Goal: Transaction & Acquisition: Purchase product/service

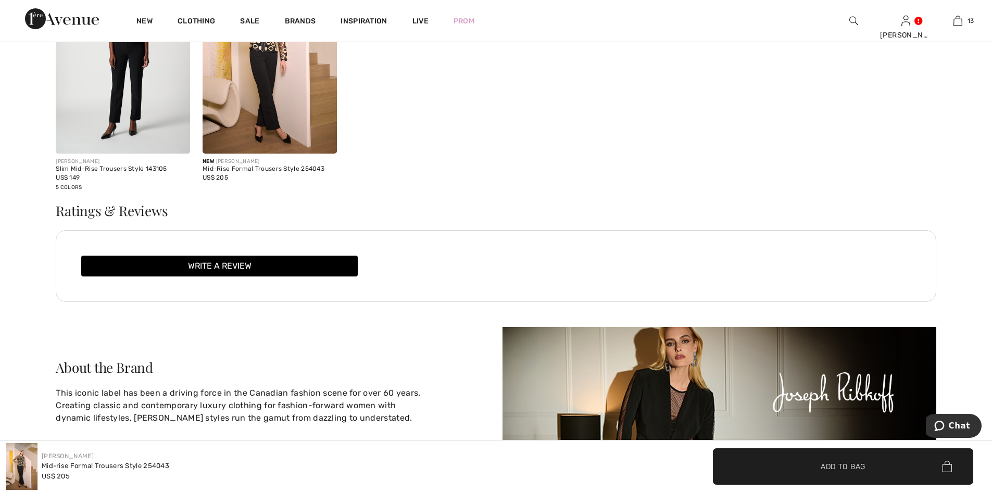
scroll to position [1770, 0]
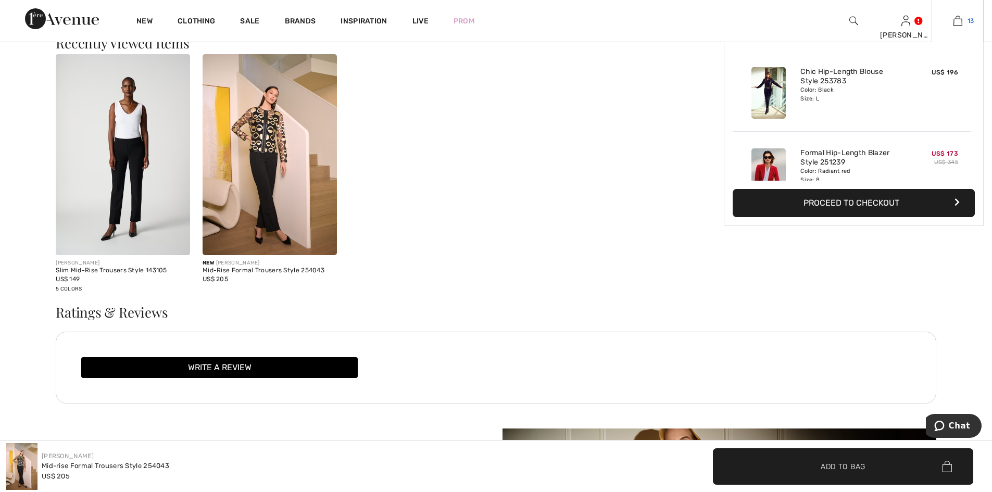
click at [959, 22] on img at bounding box center [957, 21] width 9 height 12
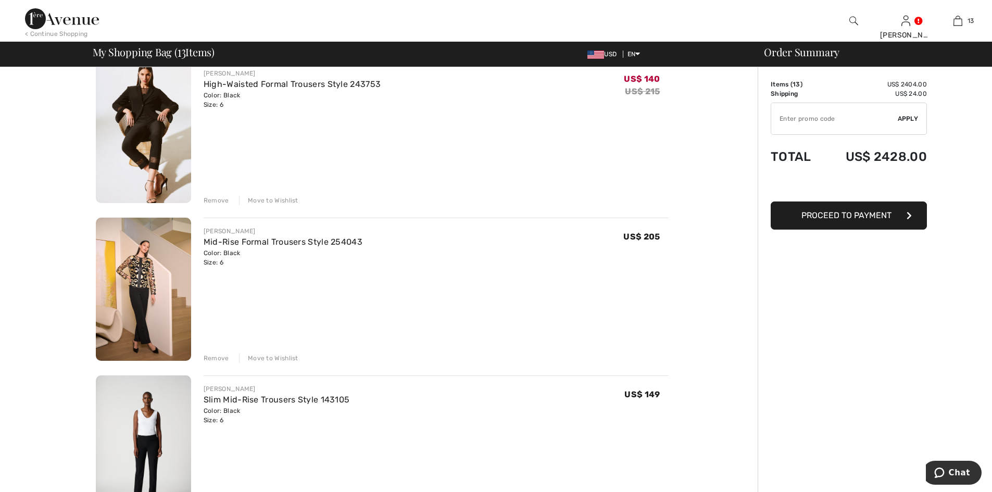
scroll to position [1614, 0]
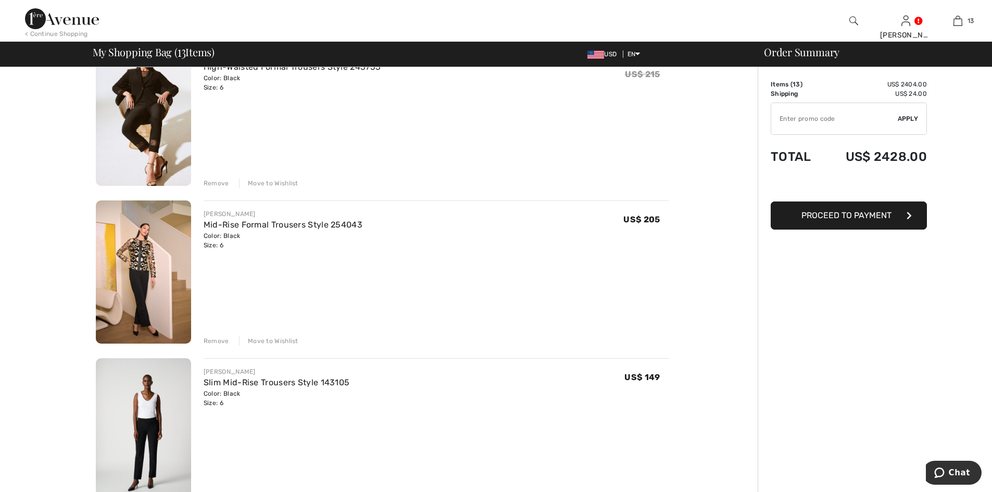
click at [134, 285] on img at bounding box center [143, 271] width 95 height 143
click at [137, 301] on img at bounding box center [143, 271] width 95 height 143
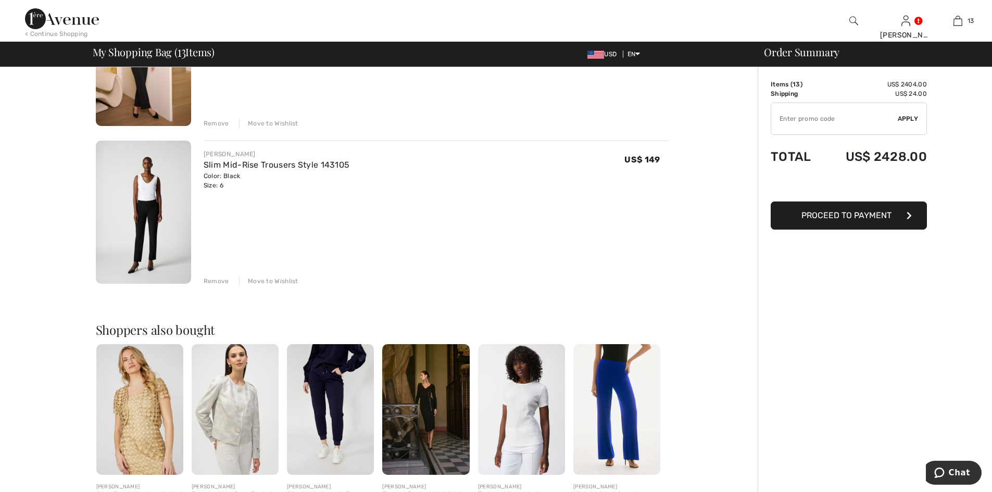
scroll to position [1926, 0]
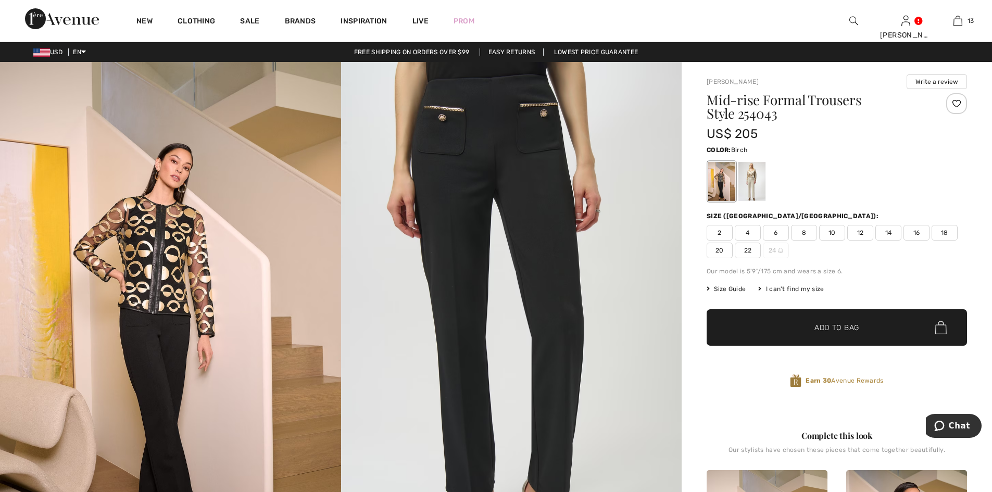
click at [747, 184] on div at bounding box center [751, 181] width 27 height 39
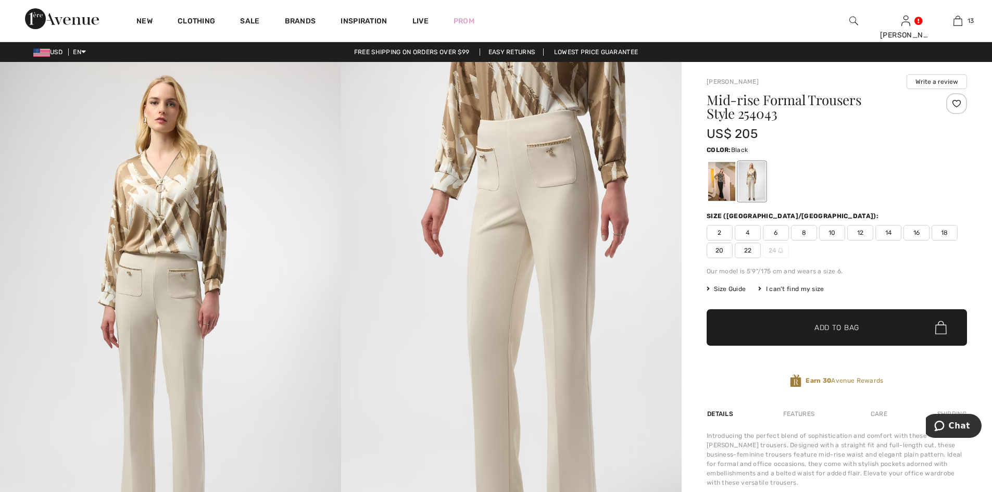
click at [724, 187] on div at bounding box center [721, 181] width 27 height 39
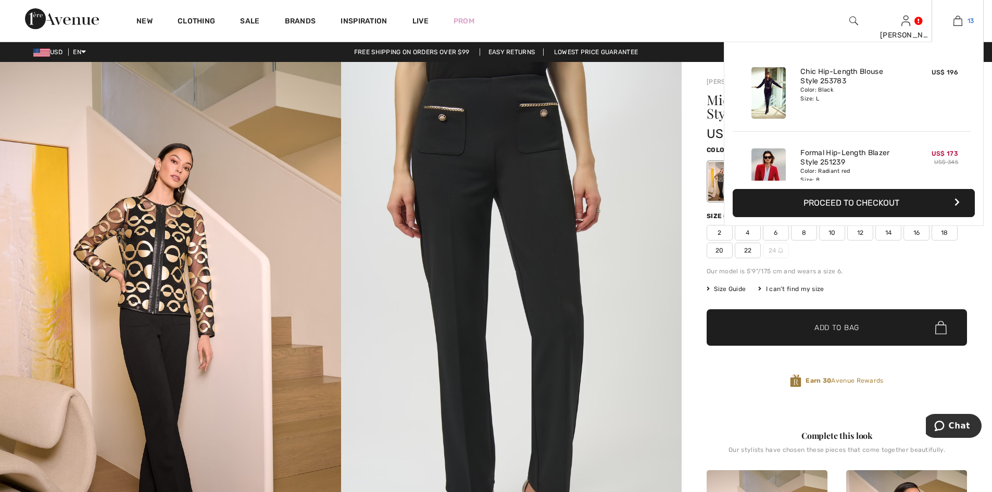
click at [959, 20] on img at bounding box center [957, 21] width 9 height 12
click at [957, 19] on img at bounding box center [957, 21] width 9 height 12
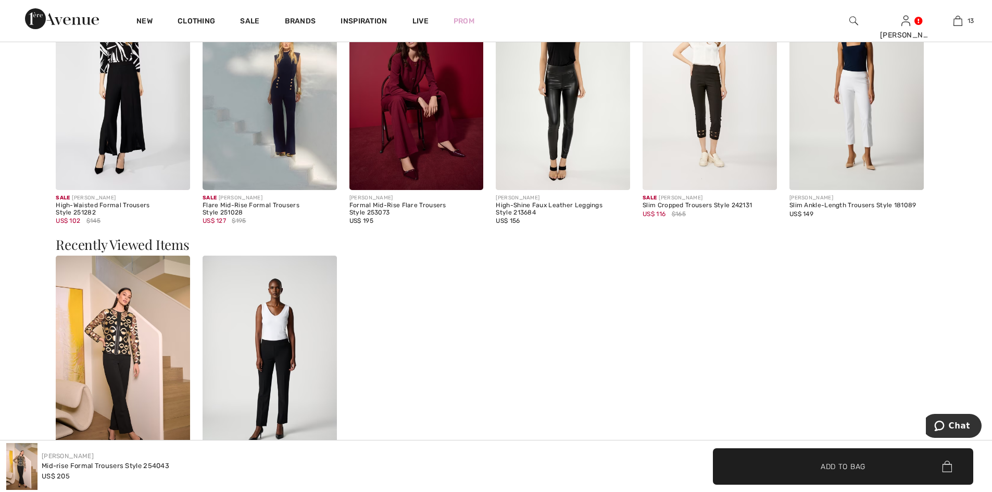
scroll to position [1455, 0]
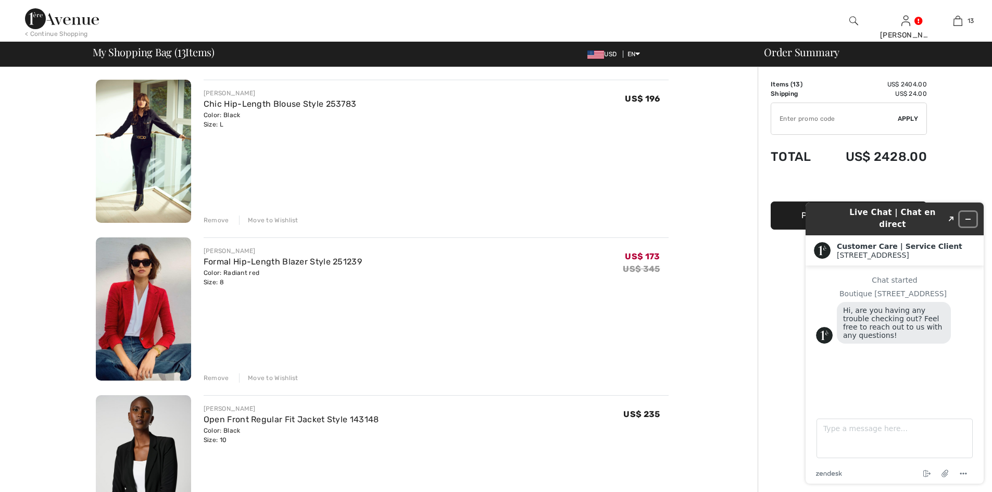
click at [967, 216] on icon "Minimize widget" at bounding box center [967, 219] width 7 height 7
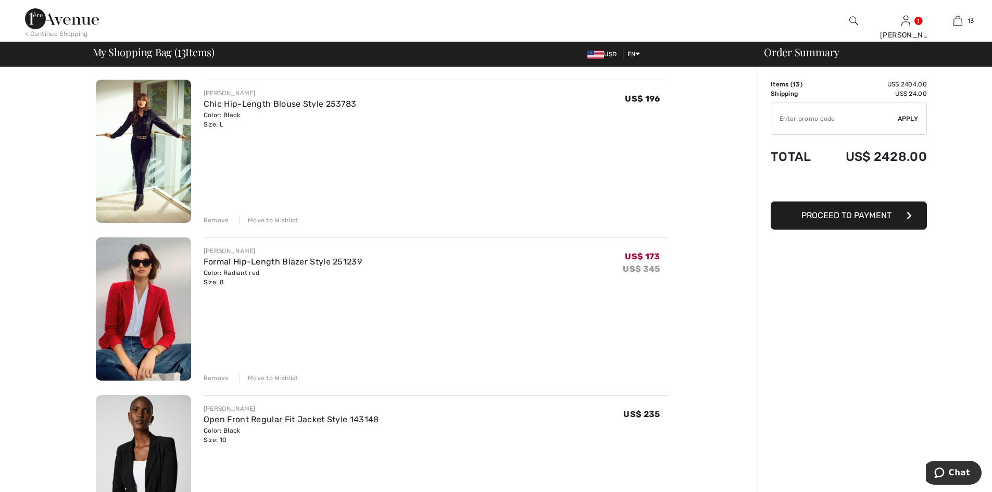
click at [273, 222] on div "Move to Wishlist" at bounding box center [268, 220] width 59 height 9
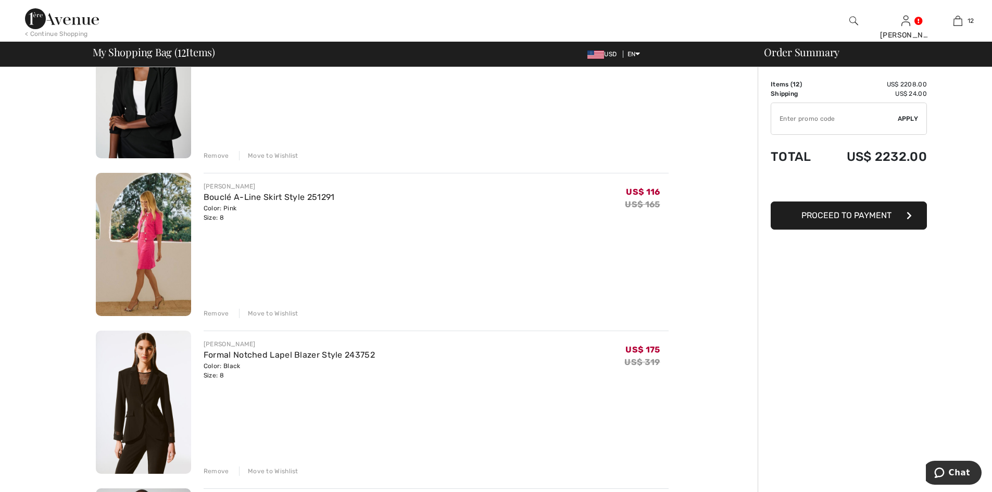
scroll to position [260, 0]
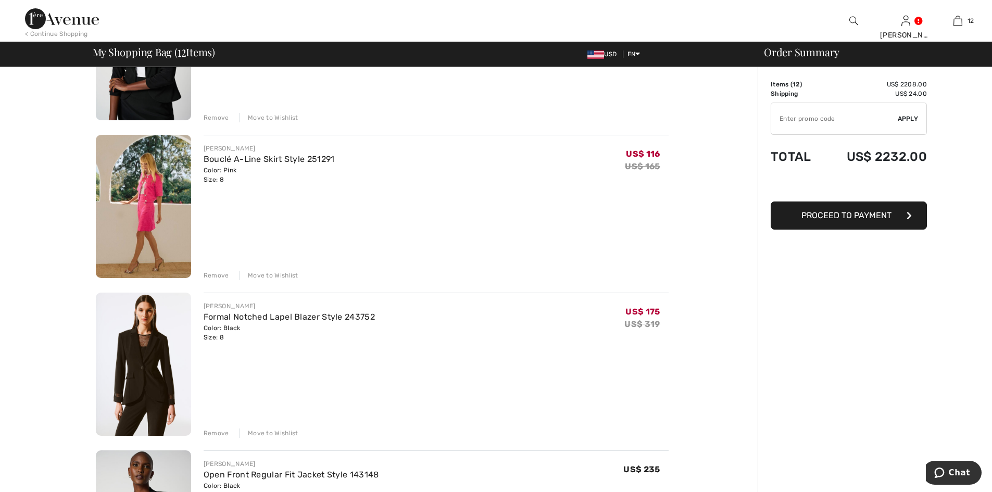
click at [275, 275] on div "Move to Wishlist" at bounding box center [268, 275] width 59 height 9
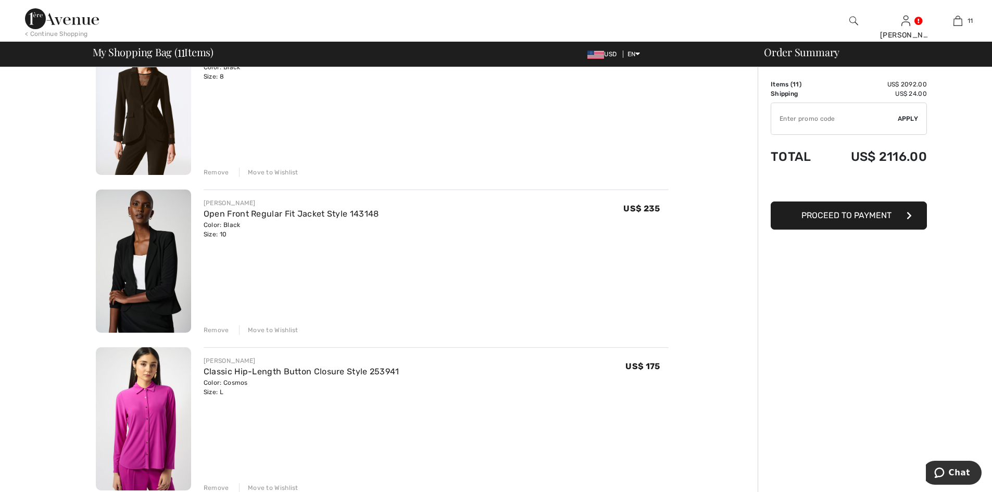
scroll to position [364, 0]
click at [264, 331] on div "Move to Wishlist" at bounding box center [268, 328] width 59 height 9
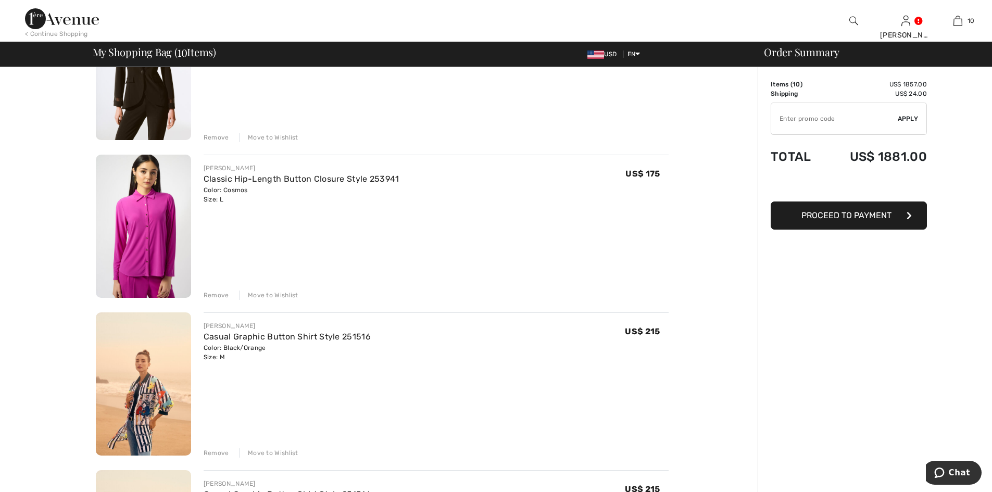
scroll to position [416, 0]
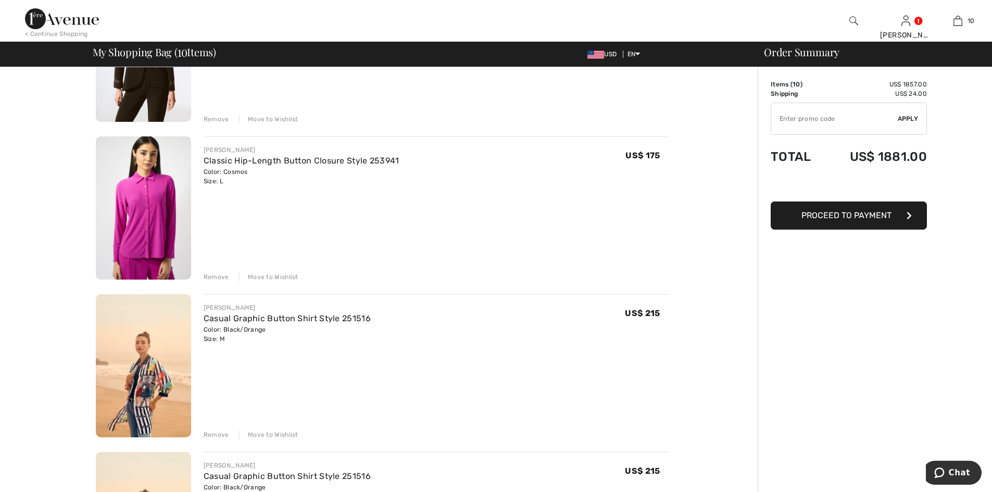
click at [271, 276] on div "Move to Wishlist" at bounding box center [268, 276] width 59 height 9
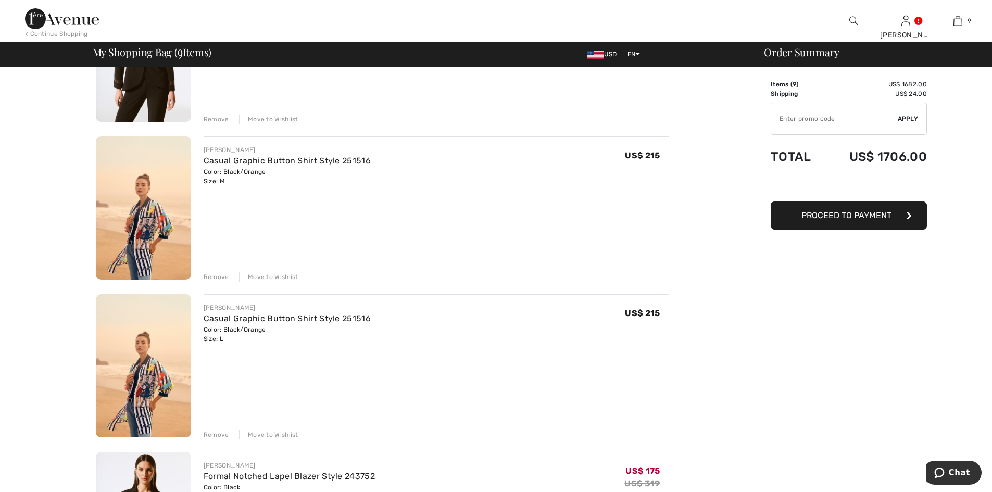
click at [271, 275] on div "Move to Wishlist" at bounding box center [268, 276] width 59 height 9
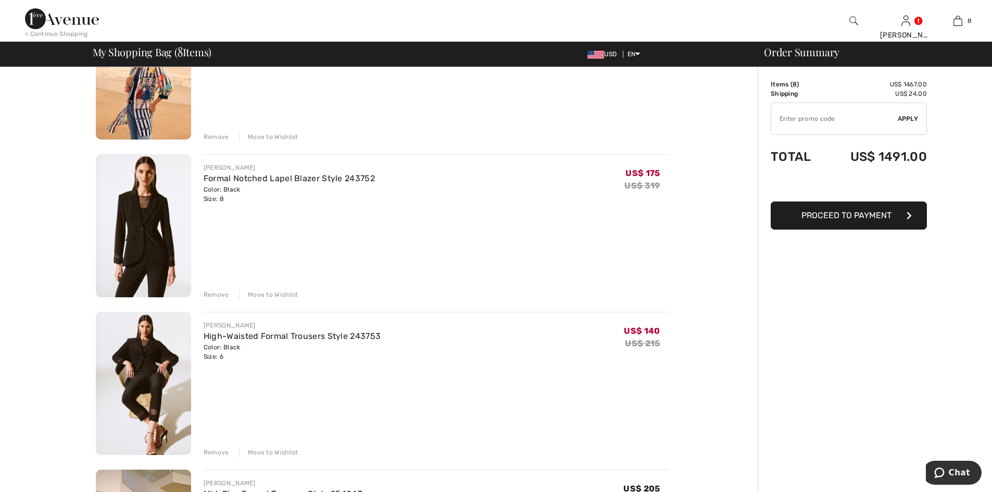
scroll to position [573, 0]
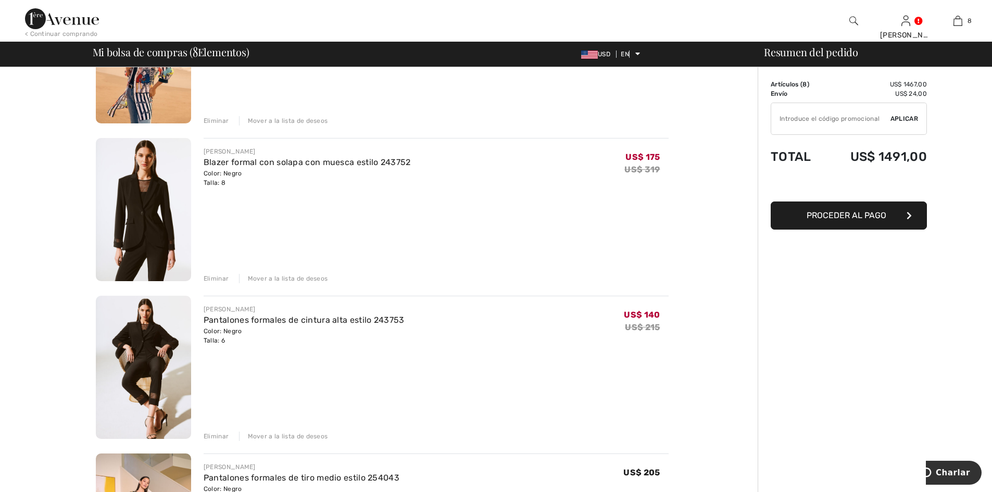
click at [797, 312] on div "Order Summary Details Artículos ( 8 ) US$ 1467,00 Promo code US$ 0.00 Envío US$…" at bounding box center [874, 347] width 234 height 1704
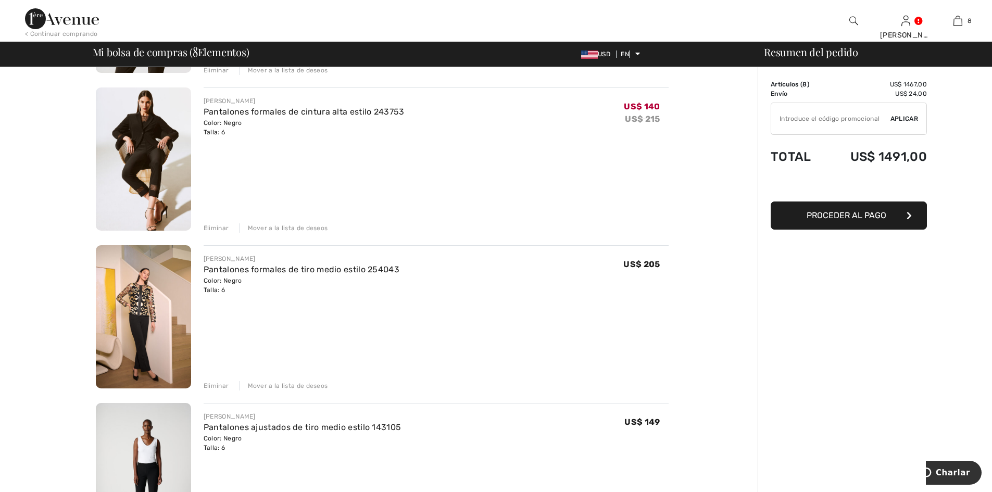
scroll to position [833, 0]
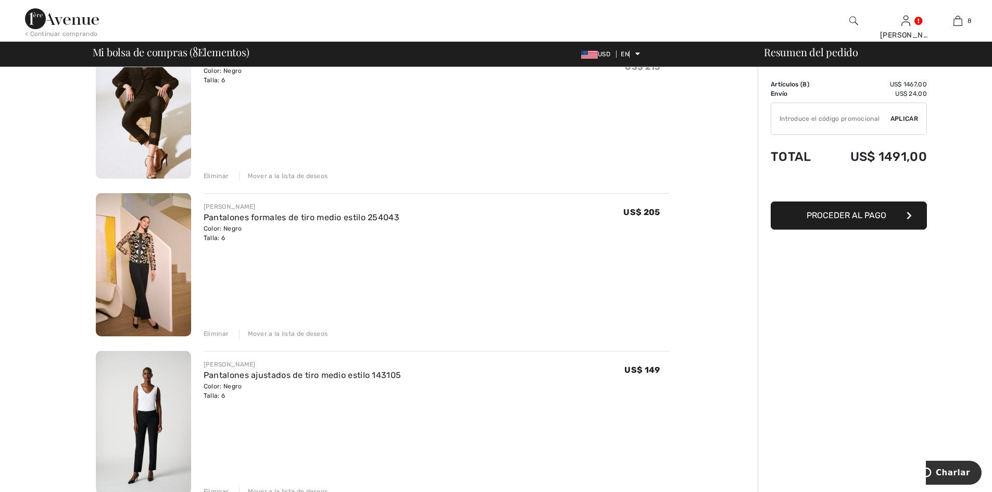
click at [281, 332] on font "Mover a la lista de deseos" at bounding box center [288, 333] width 80 height 7
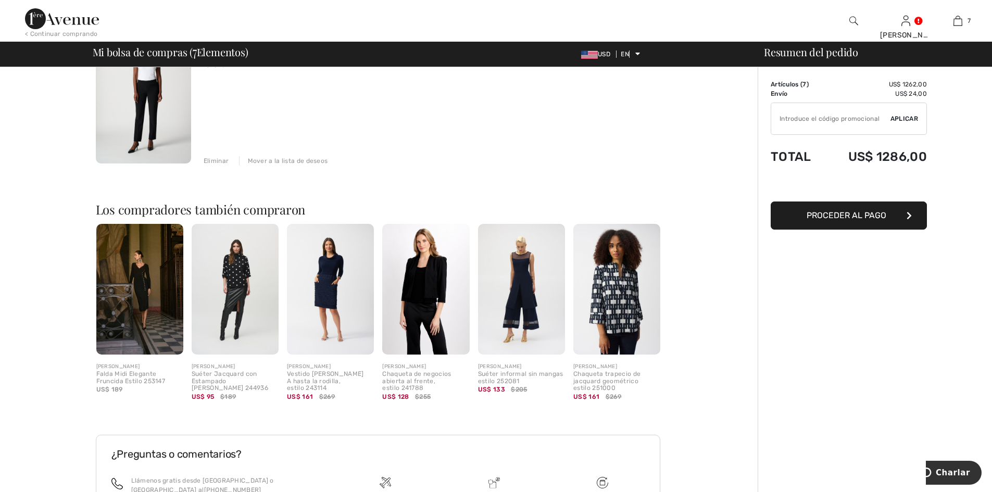
scroll to position [937, 0]
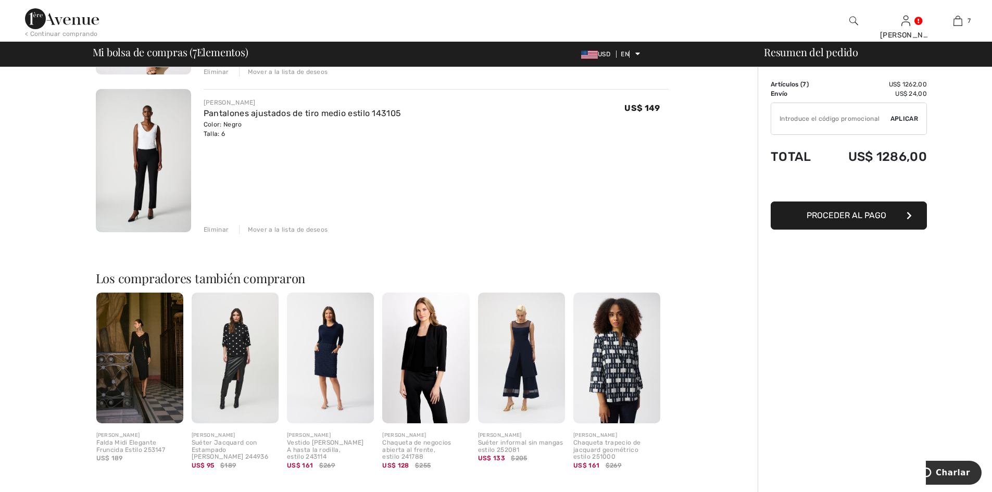
click at [289, 231] on font "Mover a la lista de deseos" at bounding box center [288, 229] width 80 height 7
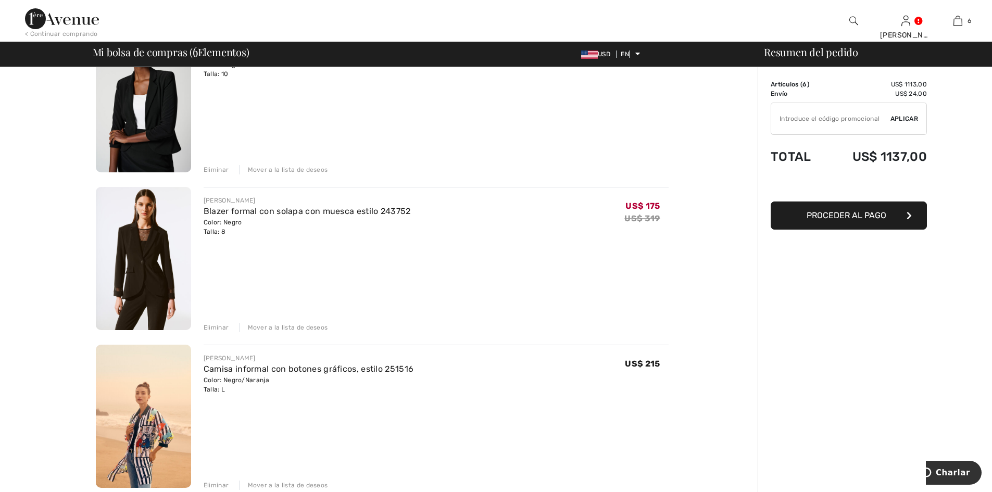
scroll to position [156, 0]
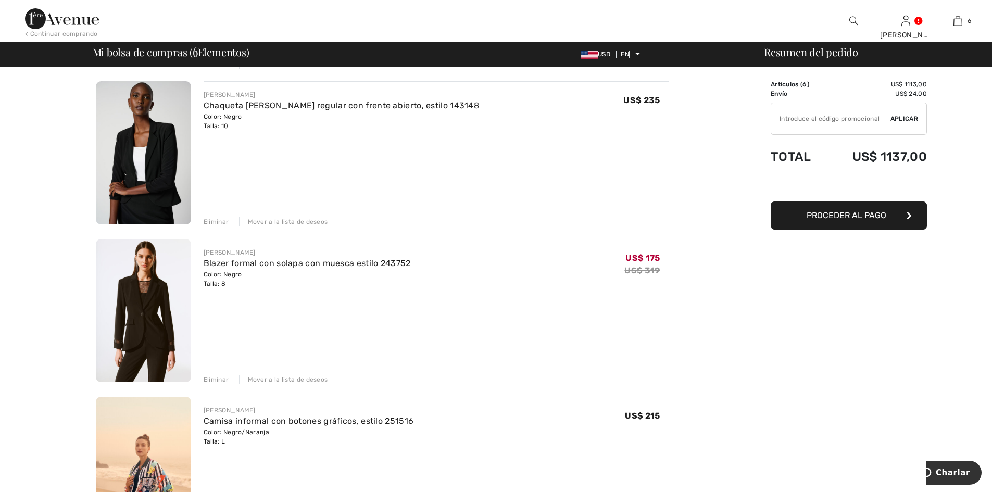
click at [290, 222] on font "Mover a la lista de deseos" at bounding box center [288, 221] width 80 height 7
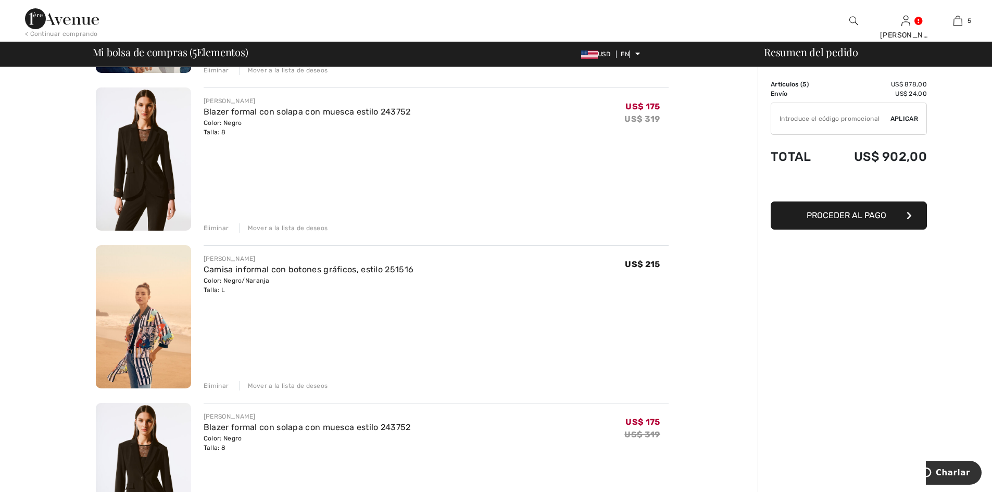
scroll to position [208, 0]
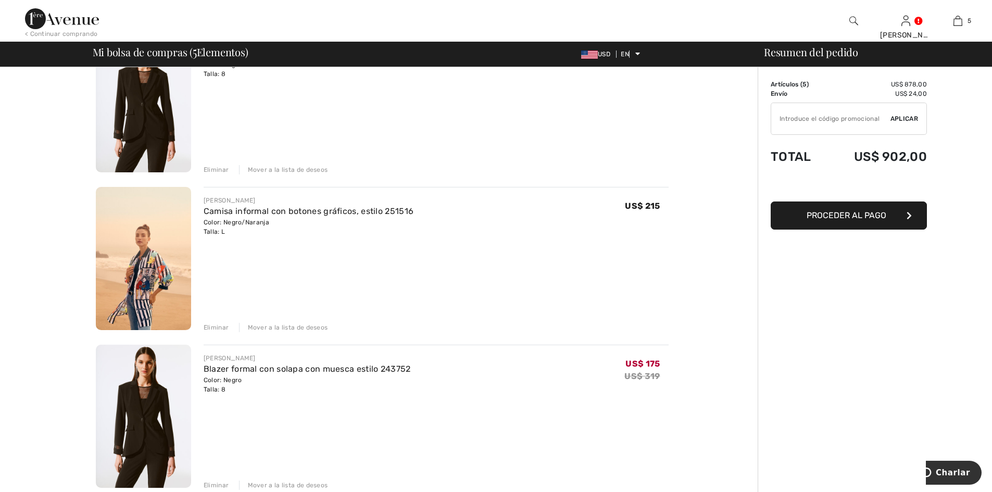
click at [311, 167] on font "Mover a la lista de deseos" at bounding box center [288, 169] width 80 height 7
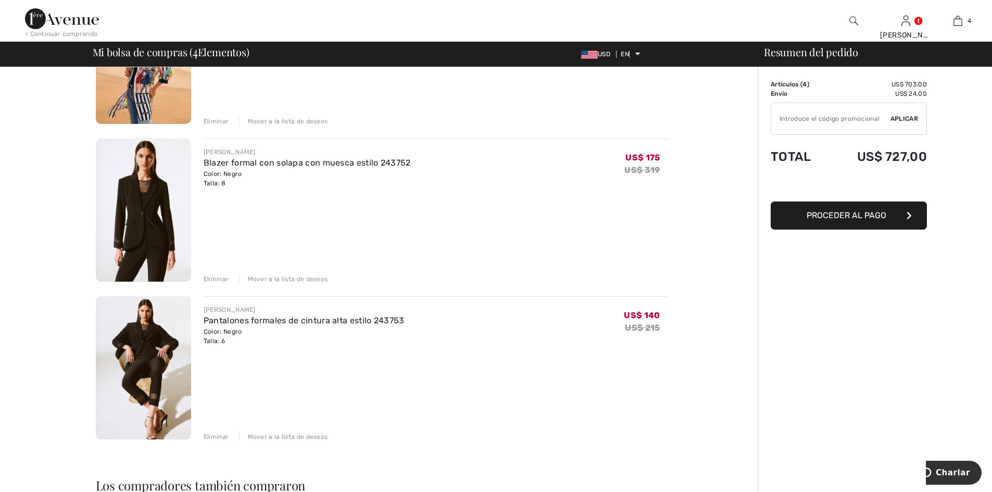
scroll to position [364, 0]
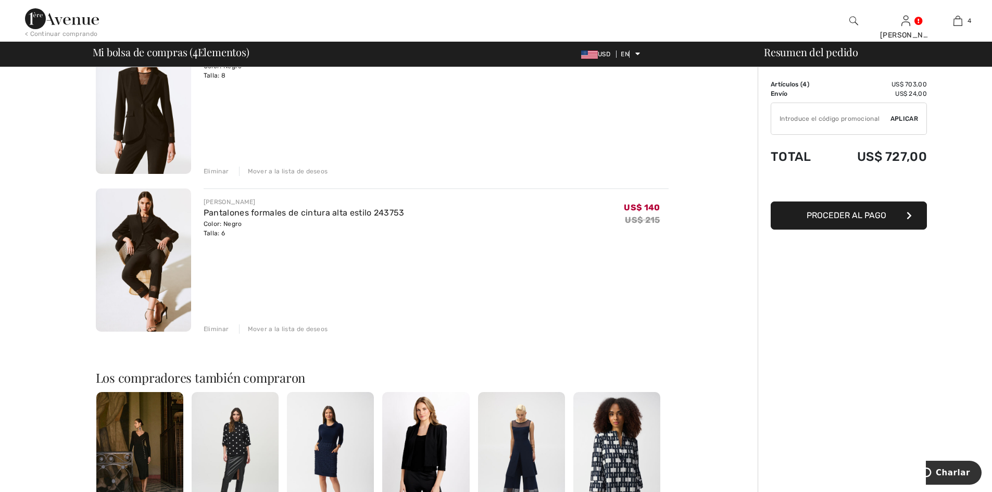
click at [808, 220] on button "Proceder al pago" at bounding box center [848, 215] width 156 height 28
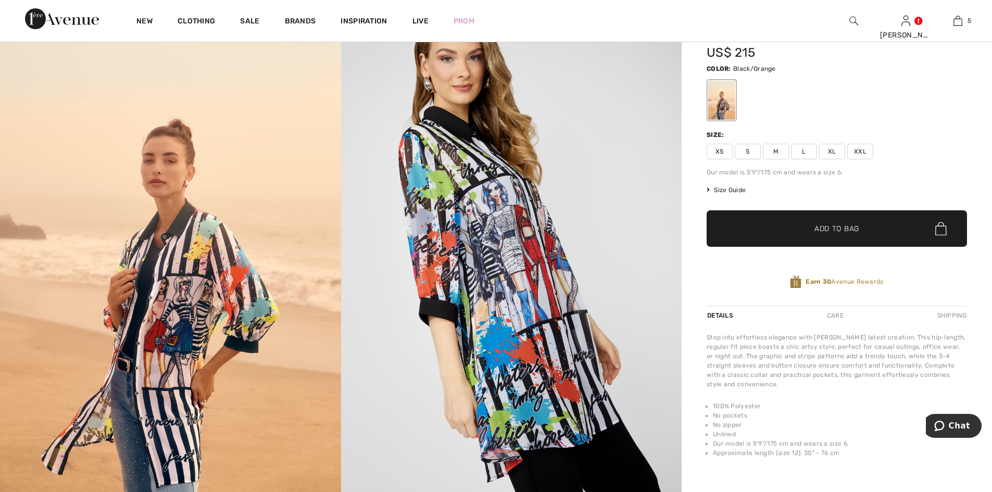
scroll to position [52, 0]
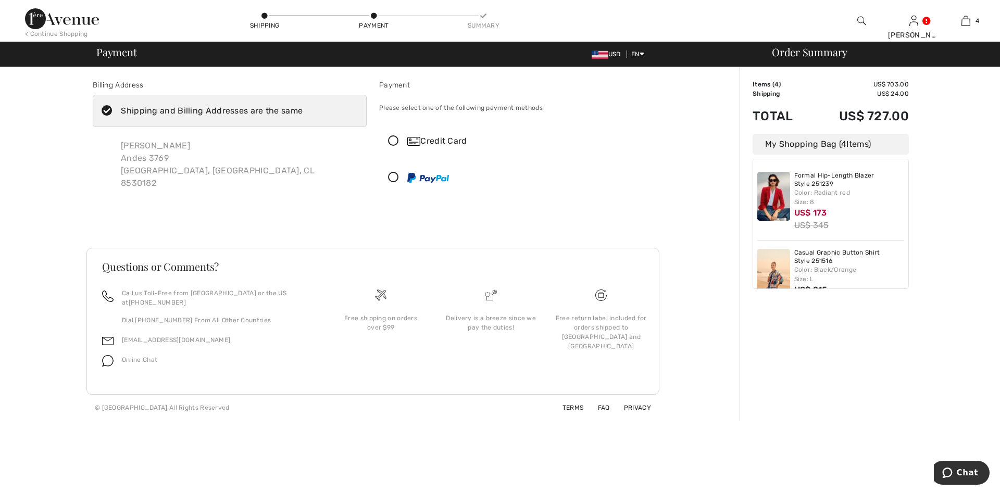
click at [137, 164] on div "Maria Magaly Gonzalez Andes 3769 Santiago, Quinta normal, CL 8530182" at bounding box center [217, 164] width 210 height 67
click at [395, 140] on icon at bounding box center [394, 141] width 28 height 11
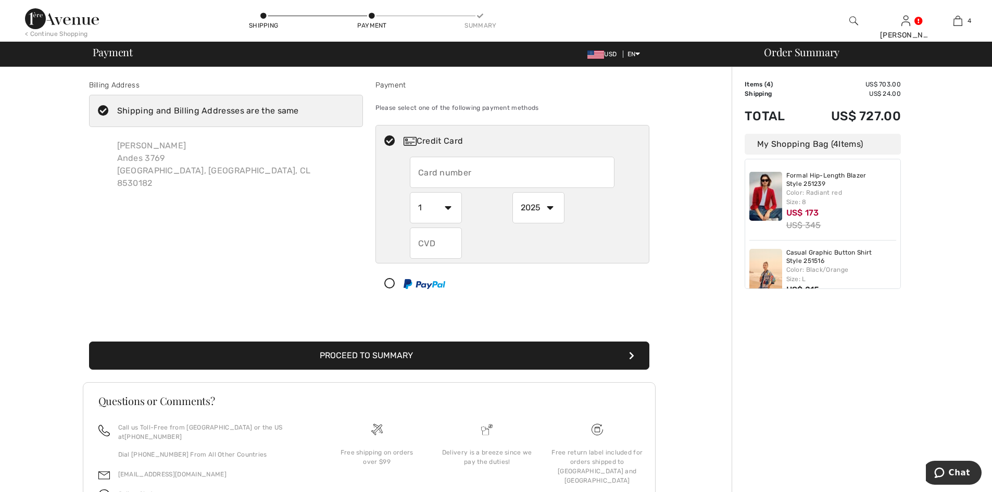
click at [436, 173] on input "text" at bounding box center [512, 172] width 205 height 31
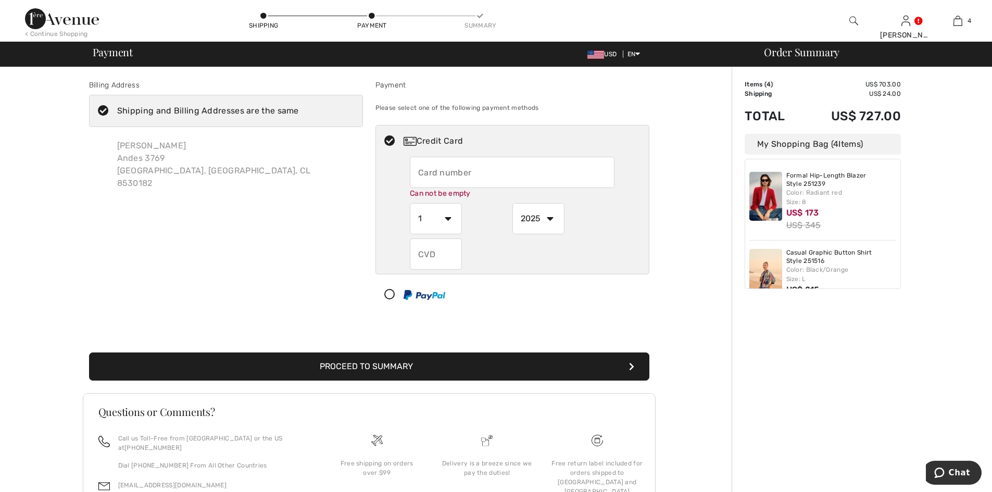
type input "4406121001453659"
select select "8"
select select "2027"
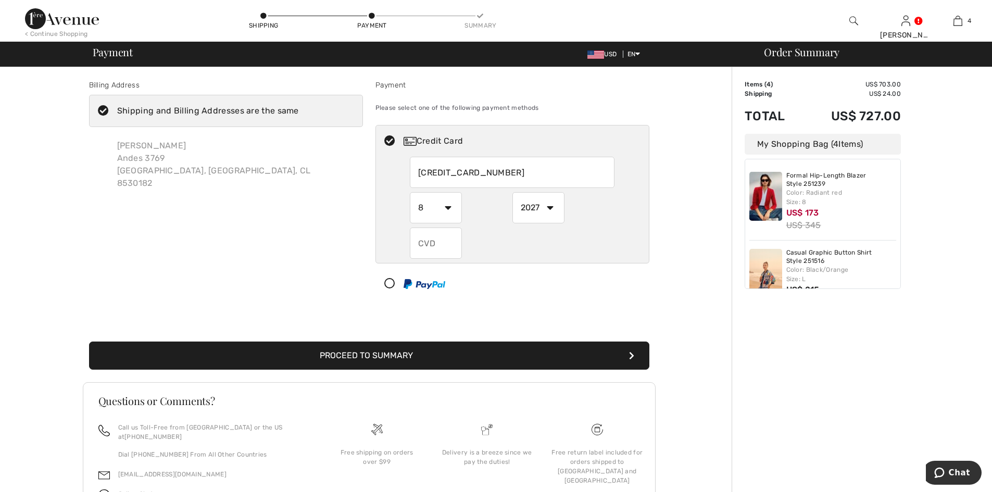
click at [438, 245] on input "text" at bounding box center [436, 243] width 52 height 31
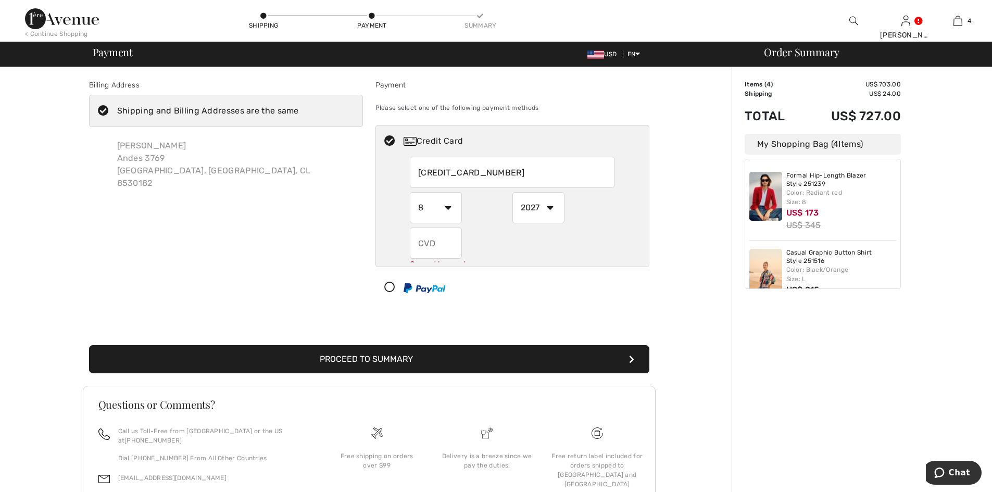
click at [210, 169] on div "Maria Magaly Gonzalez Andes 3769 Santiago, Quinta normal, CL 8530182" at bounding box center [214, 164] width 210 height 67
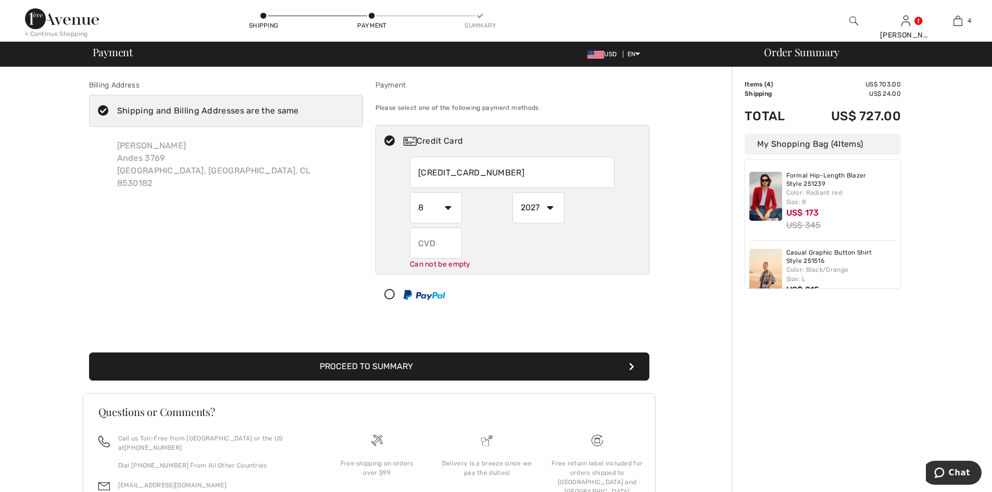
click at [421, 242] on input "text" at bounding box center [436, 243] width 52 height 31
click at [500, 180] on input "4406121001453659" at bounding box center [512, 172] width 205 height 31
click at [551, 165] on input "4406121001453659" at bounding box center [512, 172] width 205 height 31
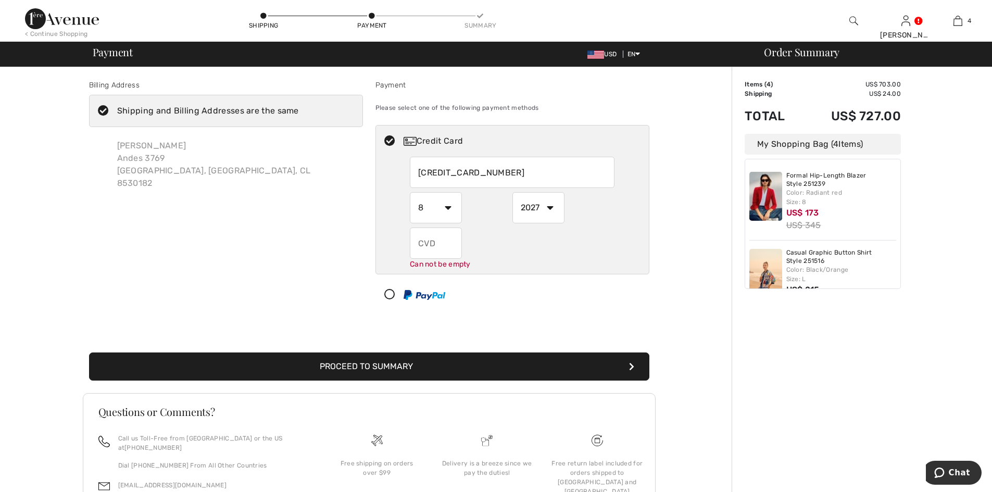
type input "4508811102055901"
click at [387, 209] on div "4508811102055901 1 2 3 4 5 6 7 8 9 10 11 12 2025 2026 2027 2028 2029 2030 2031 …" at bounding box center [512, 213] width 273 height 113
click at [423, 212] on select "1 2 3 4 5 6 7 8 9 10 11 12" at bounding box center [436, 207] width 52 height 31
select select "11"
click at [410, 192] on select "1 2 3 4 5 6 7 8 9 10 11 12" at bounding box center [436, 207] width 52 height 31
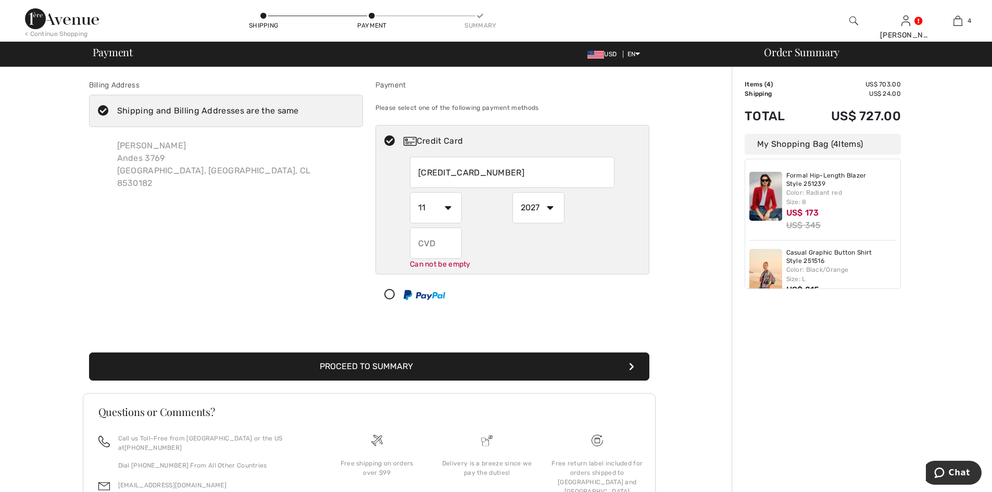
click at [536, 202] on select "2025 2026 2027 2028 2029 2030 2031 2032 2033 2034 2035" at bounding box center [538, 207] width 52 height 31
select select "2029"
click at [512, 192] on select "2025 2026 2027 2028 2029 2030 2031 2032 2033 2034 2035" at bounding box center [538, 207] width 52 height 31
click at [441, 249] on input "text" at bounding box center [436, 243] width 52 height 31
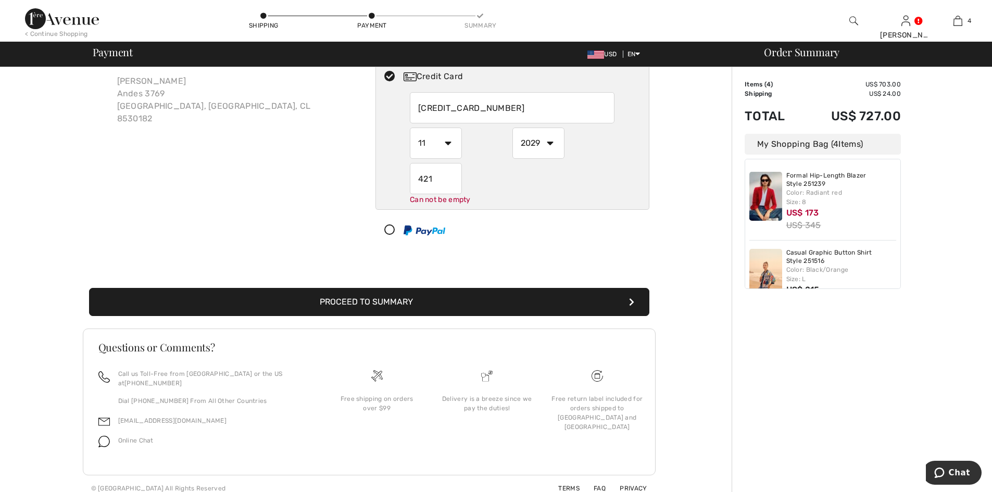
type input "421"
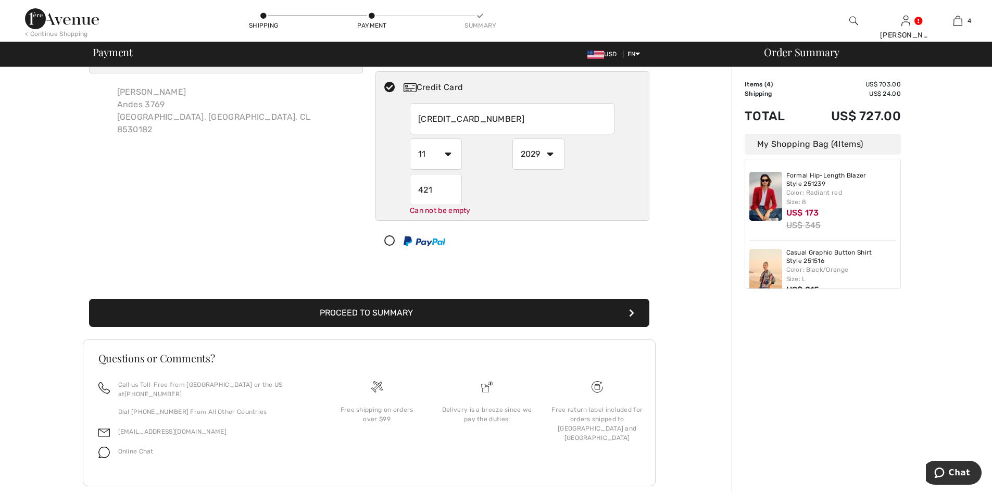
click at [456, 299] on button "Proceed to Summary" at bounding box center [369, 313] width 560 height 28
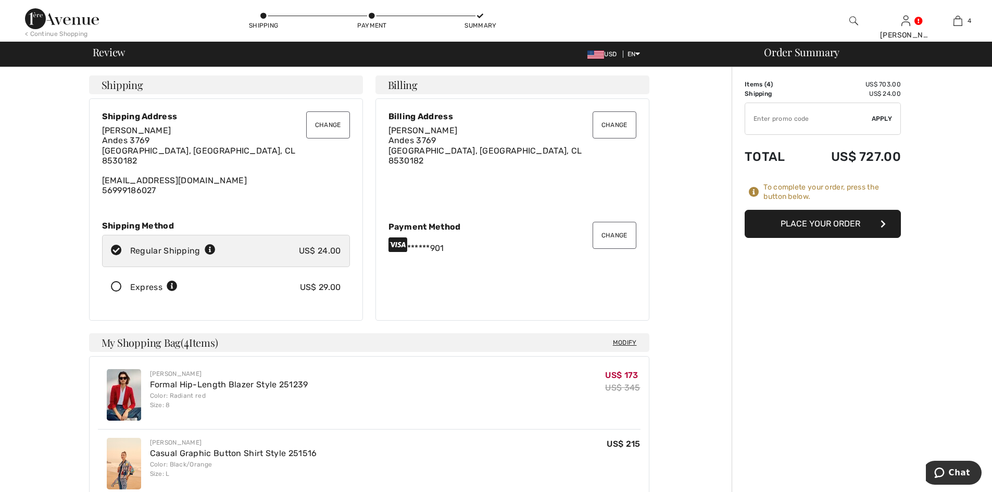
click at [326, 134] on button "Change" at bounding box center [328, 124] width 44 height 27
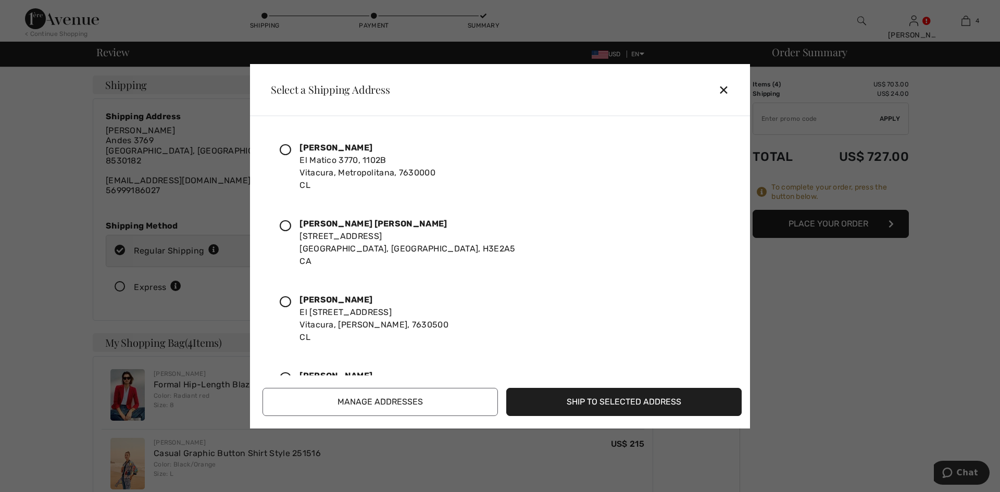
click at [314, 162] on div "Maria Magaly Gonzalez El Matico 3770, 1102B Vitacura, Metropolitana, 7630000 CL" at bounding box center [367, 167] width 136 height 50
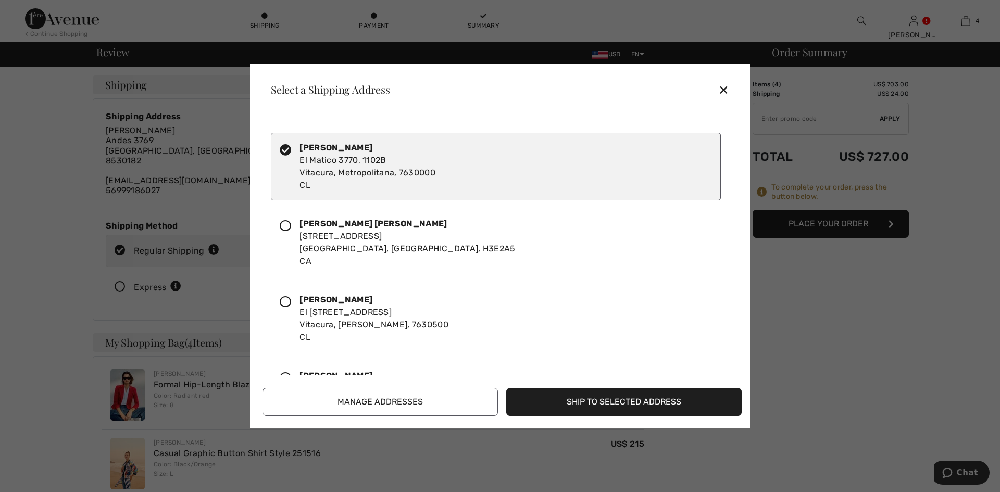
click at [616, 407] on button "Ship to Selected Address" at bounding box center [623, 402] width 235 height 28
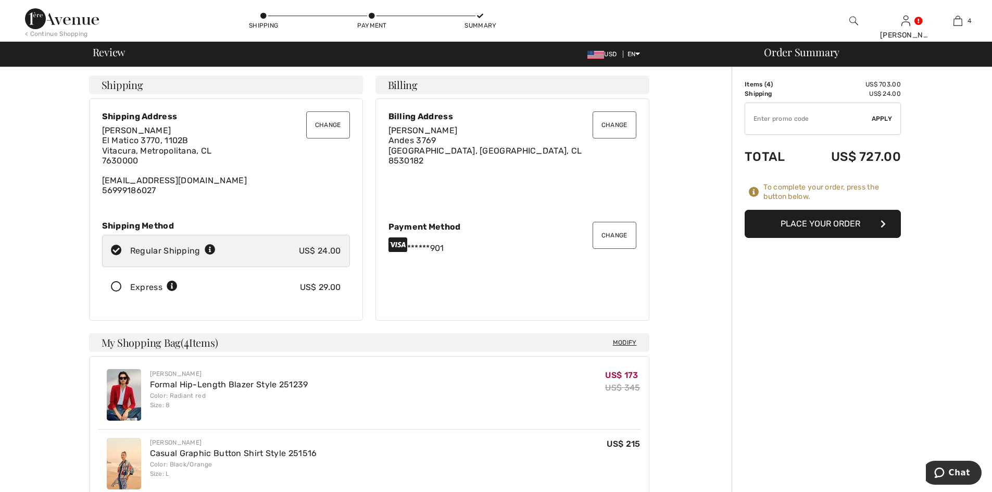
click at [600, 126] on button "Change" at bounding box center [614, 124] width 44 height 27
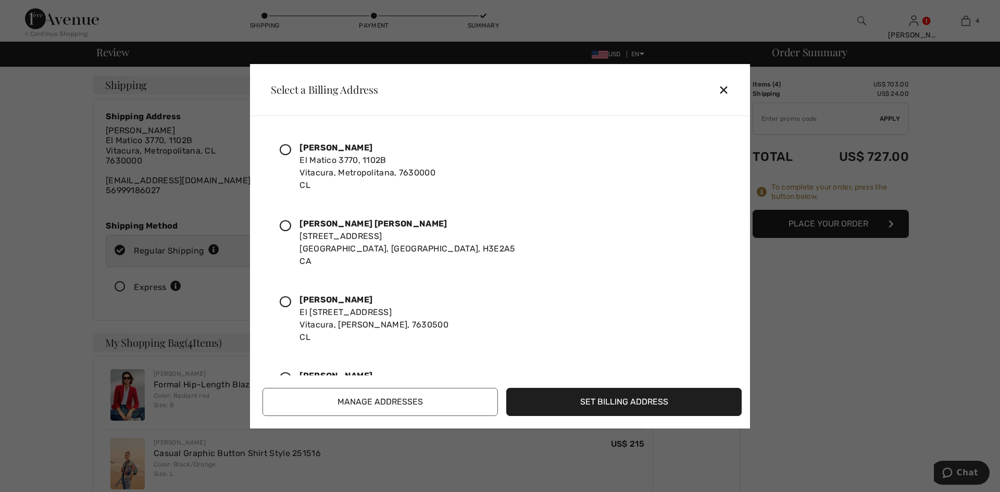
click at [335, 162] on div "Maria Magaly Gonzalez El Matico 3770, 1102B Vitacura, Metropolitana, 7630000 CL" at bounding box center [367, 167] width 136 height 50
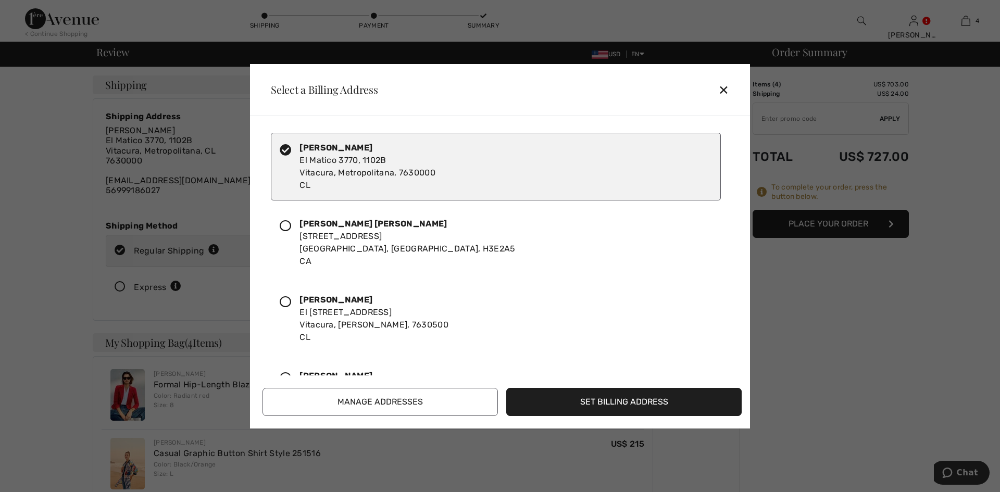
click at [594, 403] on button "Set Billing Address" at bounding box center [623, 402] width 235 height 28
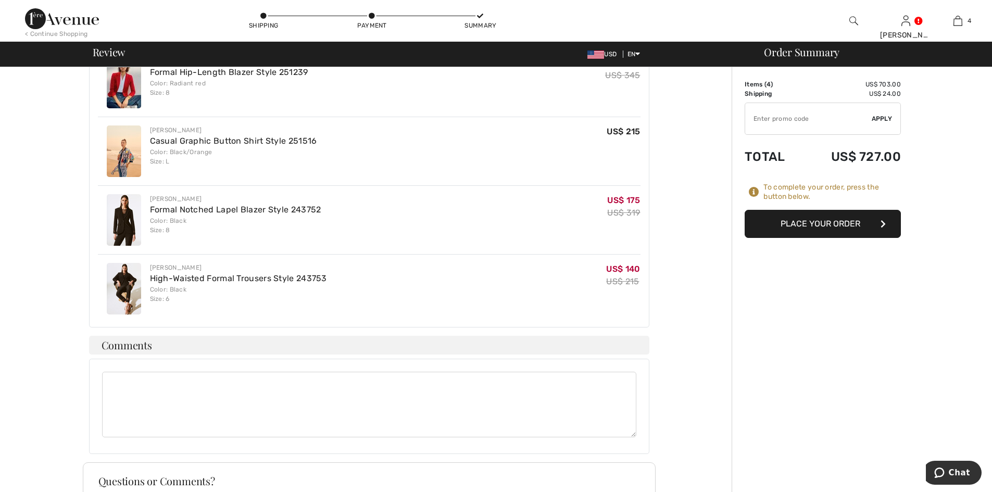
scroll to position [446, 0]
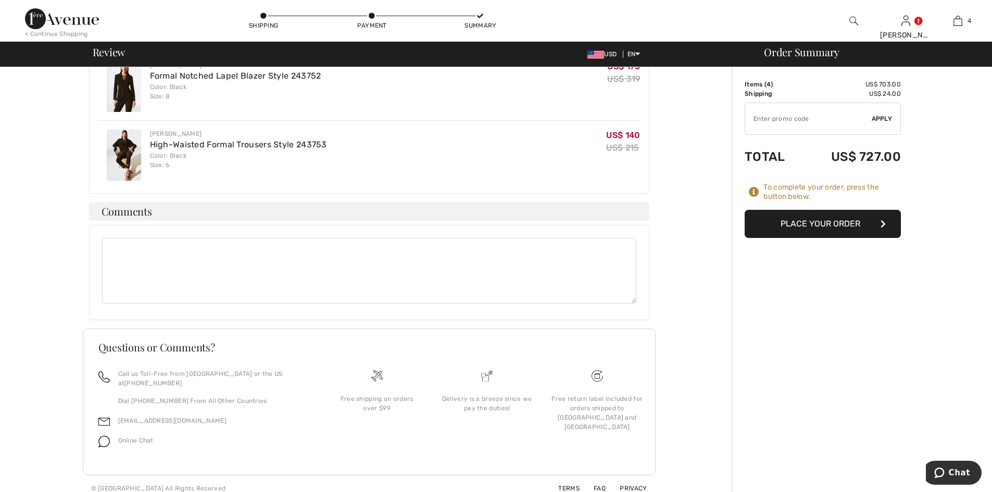
click at [827, 225] on button "Place Your Order" at bounding box center [822, 224] width 156 height 28
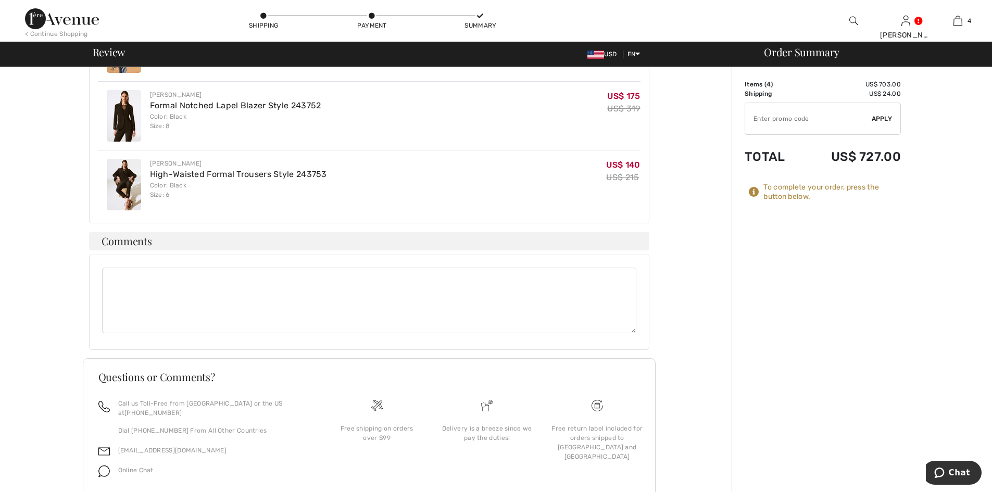
scroll to position [436, 0]
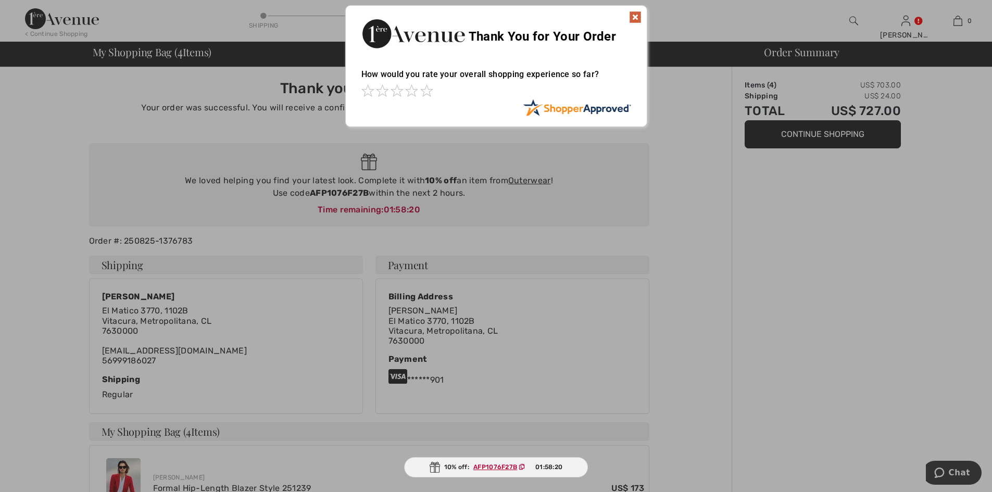
click at [634, 17] on img at bounding box center [635, 17] width 12 height 12
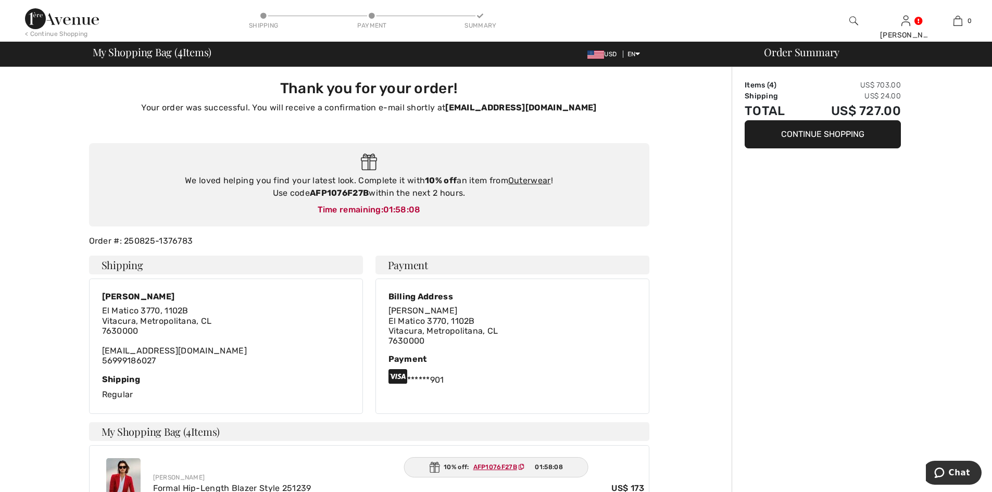
click at [346, 194] on strong "AFP1076F27B" at bounding box center [339, 193] width 59 height 10
copy div "AFP1076F27B"
click at [533, 183] on link "Outerwear" at bounding box center [529, 180] width 43 height 10
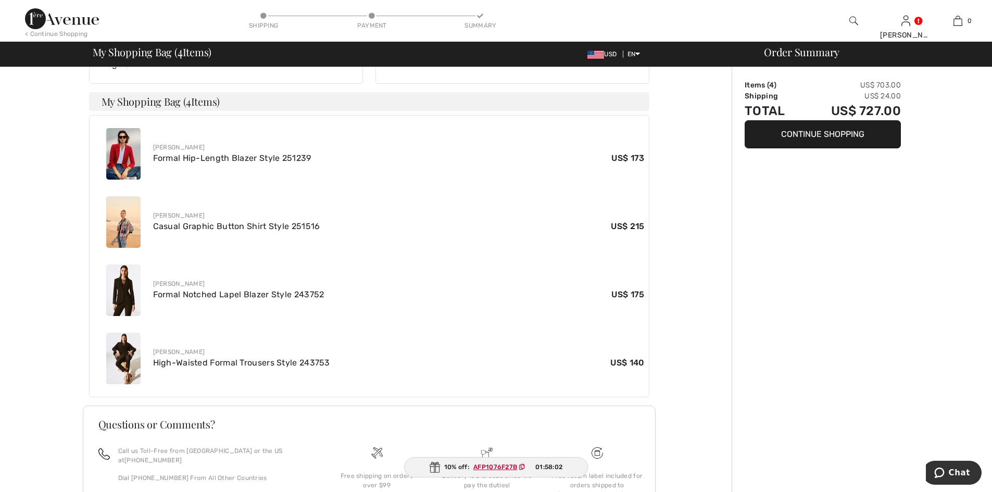
scroll to position [407, 0]
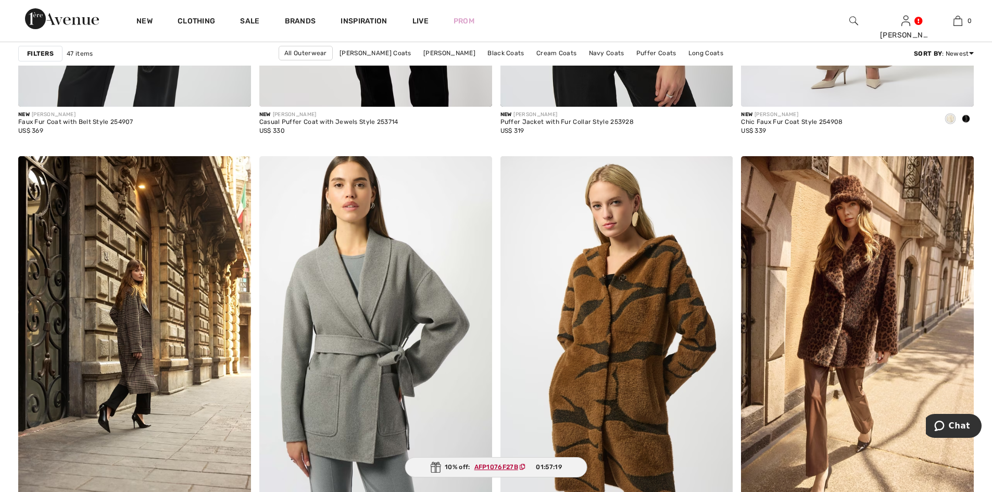
scroll to position [1301, 0]
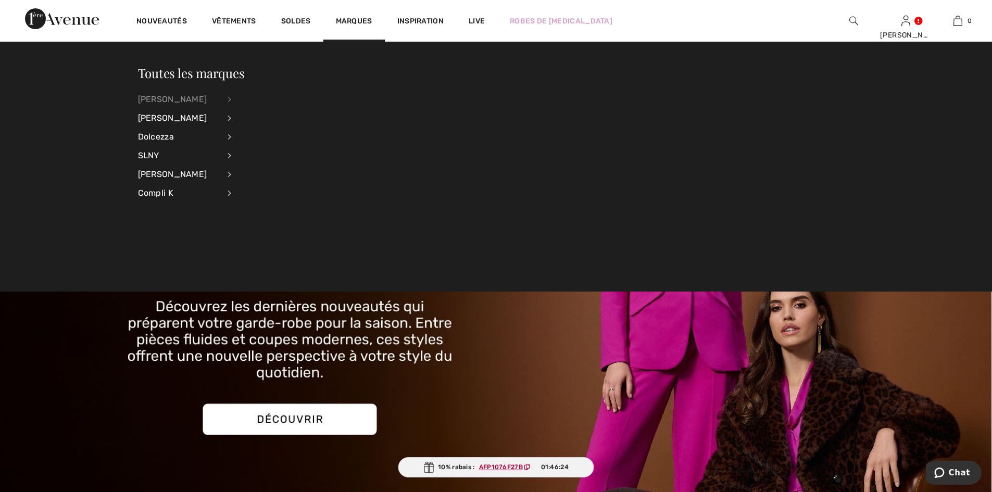
drag, startPoint x: 142, startPoint y: 90, endPoint x: 148, endPoint y: 98, distance: 10.0
click at [144, 93] on div "[PERSON_NAME]" at bounding box center [179, 99] width 82 height 19
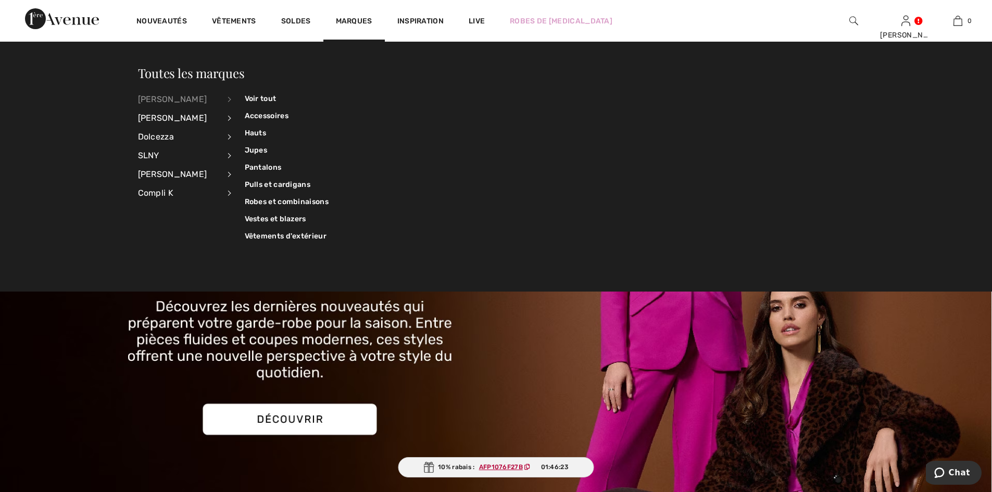
click at [152, 98] on div "[PERSON_NAME]" at bounding box center [179, 99] width 82 height 19
click at [299, 199] on link "Robes et combinaisons" at bounding box center [287, 201] width 84 height 17
click at [300, 198] on link "Robes et combinaisons" at bounding box center [287, 201] width 84 height 17
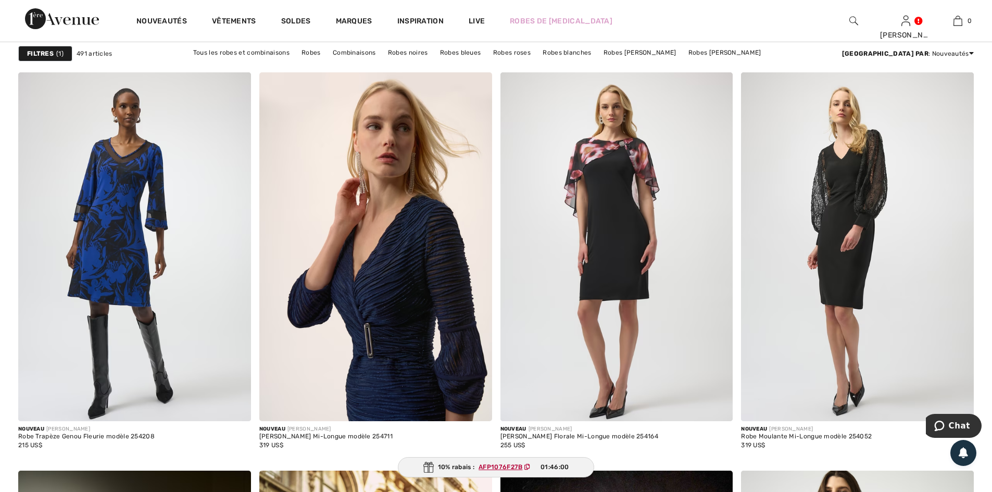
scroll to position [2343, 0]
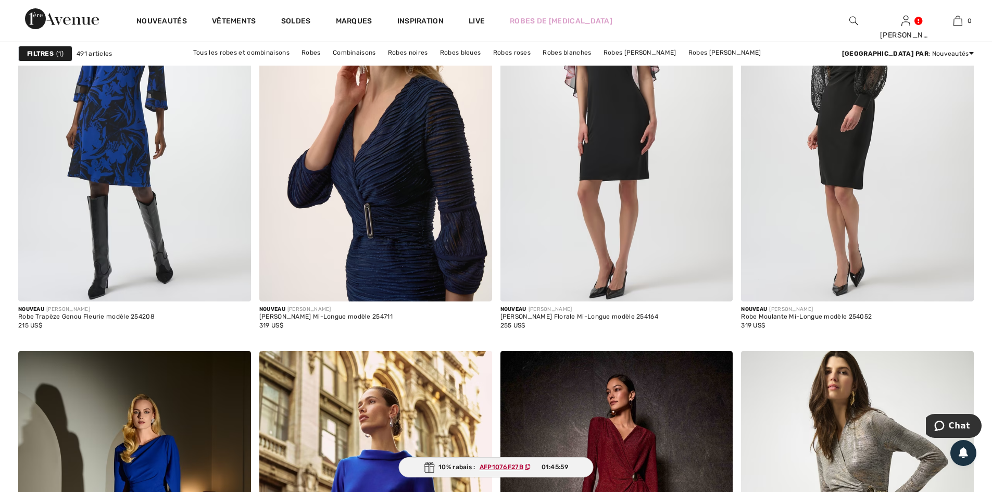
click at [399, 217] on img at bounding box center [375, 127] width 233 height 349
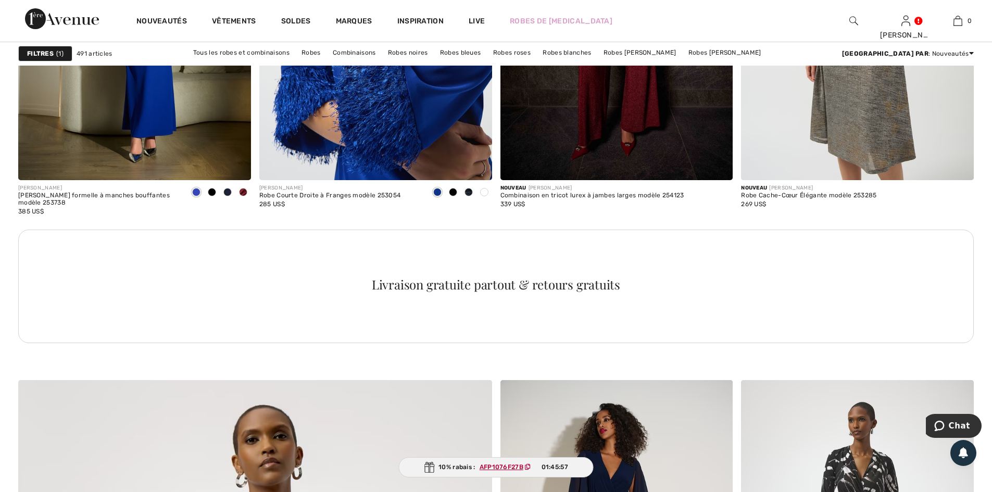
scroll to position [2863, 0]
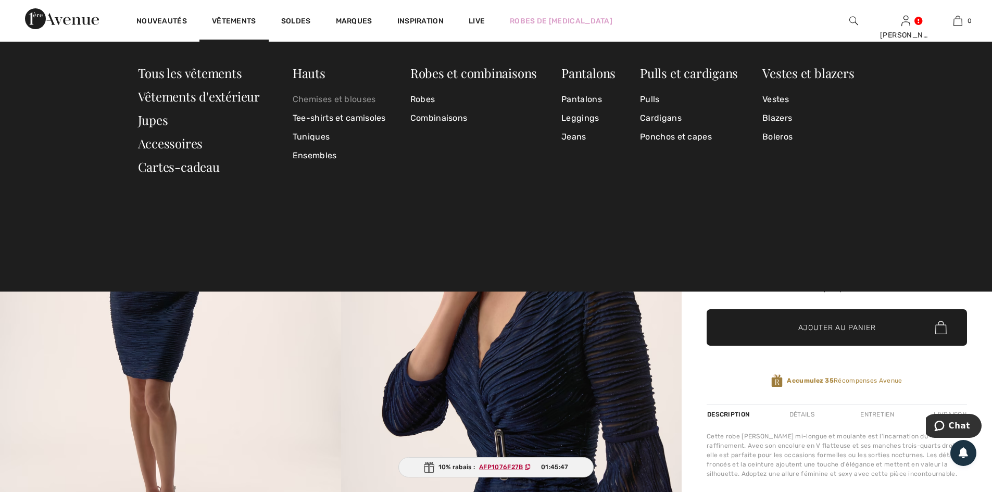
click at [353, 96] on link "Chemises et blouses" at bounding box center [339, 99] width 93 height 19
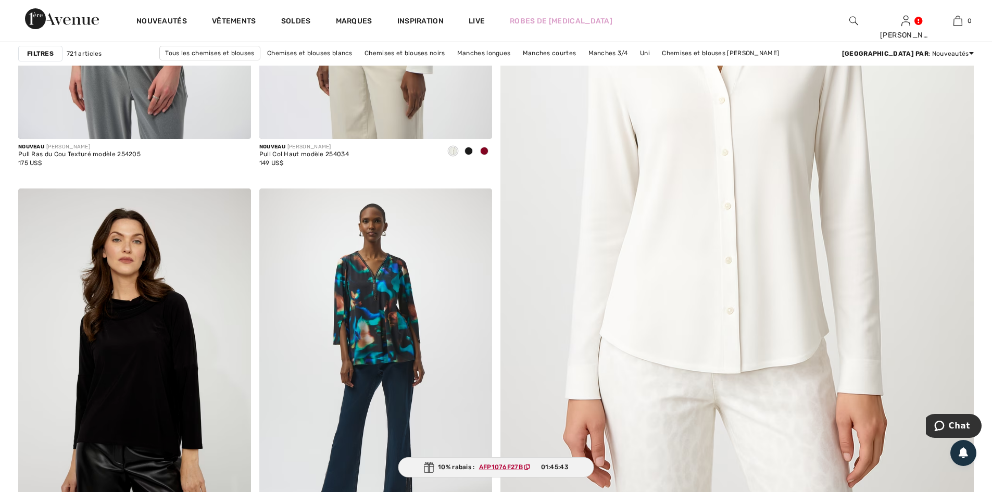
scroll to position [364, 0]
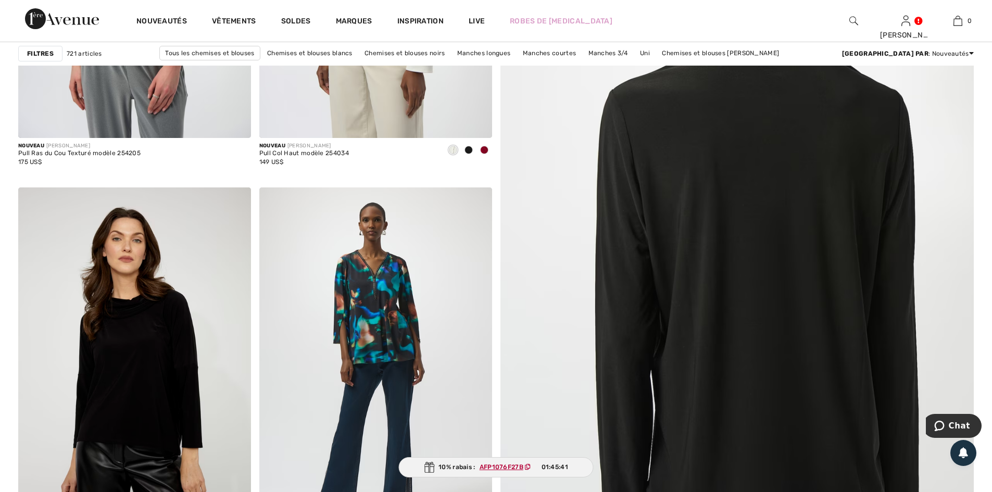
click at [769, 248] on img at bounding box center [737, 144] width 474 height 710
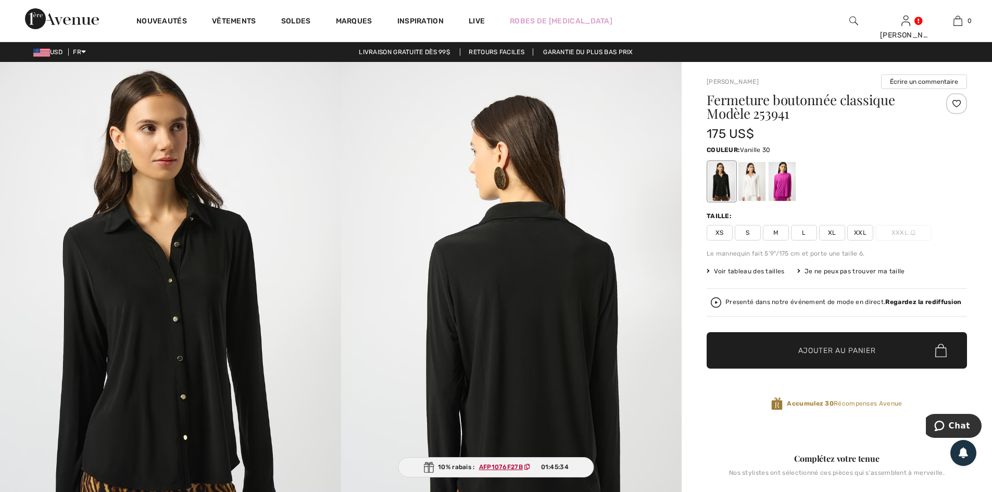
click at [742, 182] on div at bounding box center [751, 181] width 27 height 39
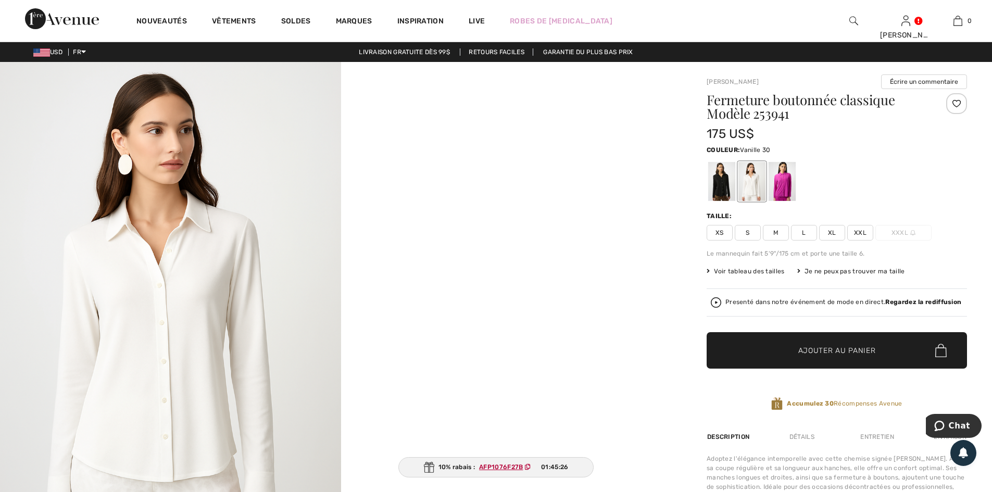
click at [802, 230] on span "L" at bounding box center [804, 233] width 26 height 16
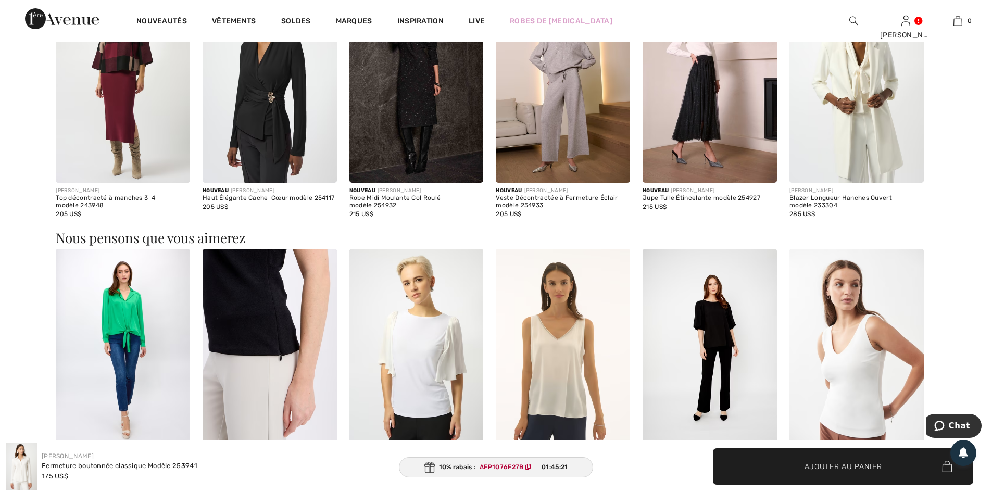
scroll to position [885, 0]
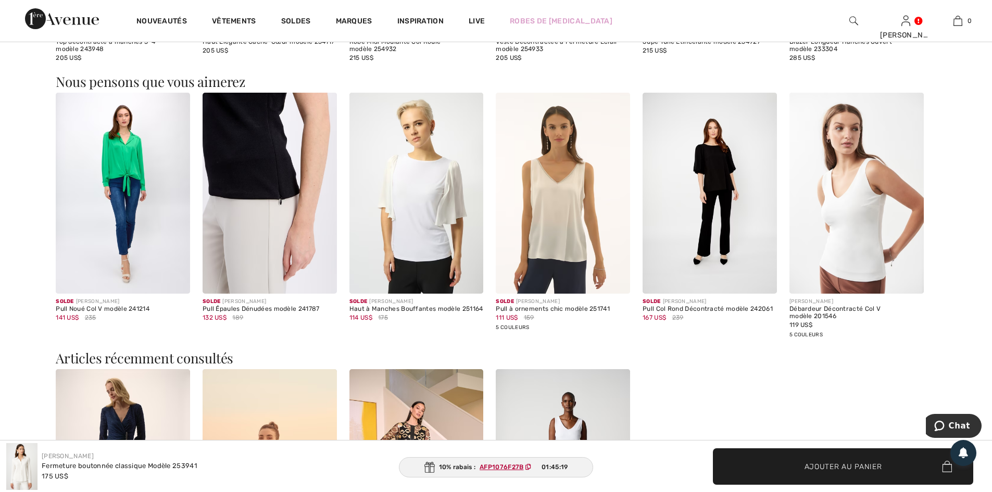
click at [124, 161] on img at bounding box center [123, 193] width 134 height 201
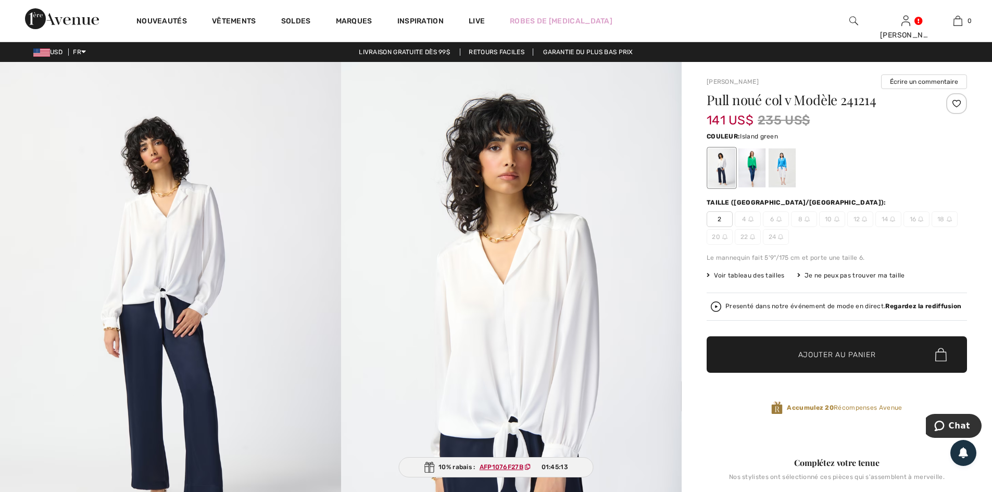
click at [751, 160] on div at bounding box center [751, 167] width 27 height 39
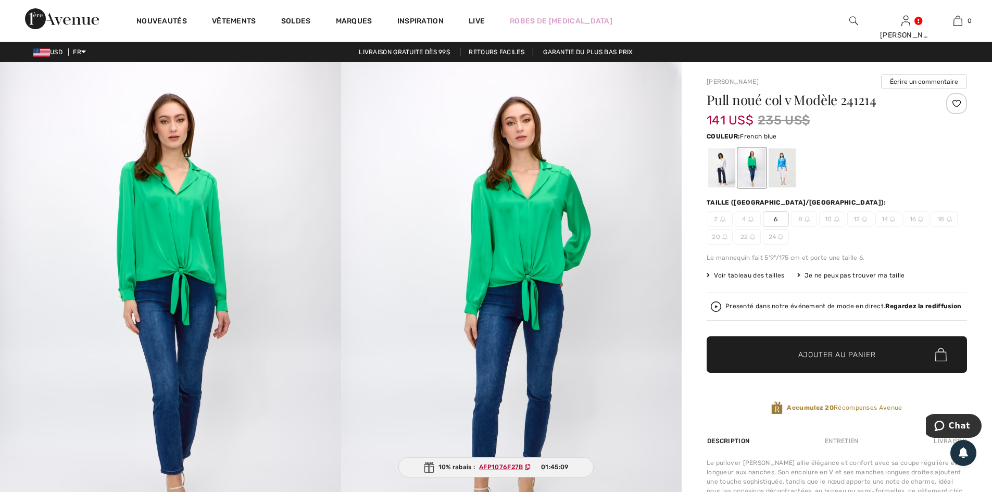
click at [783, 163] on div at bounding box center [781, 167] width 27 height 39
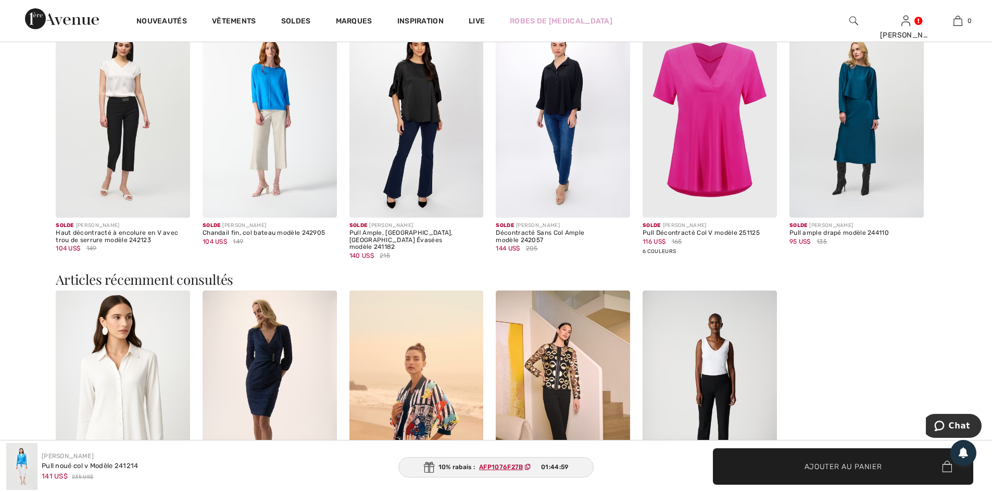
scroll to position [833, 0]
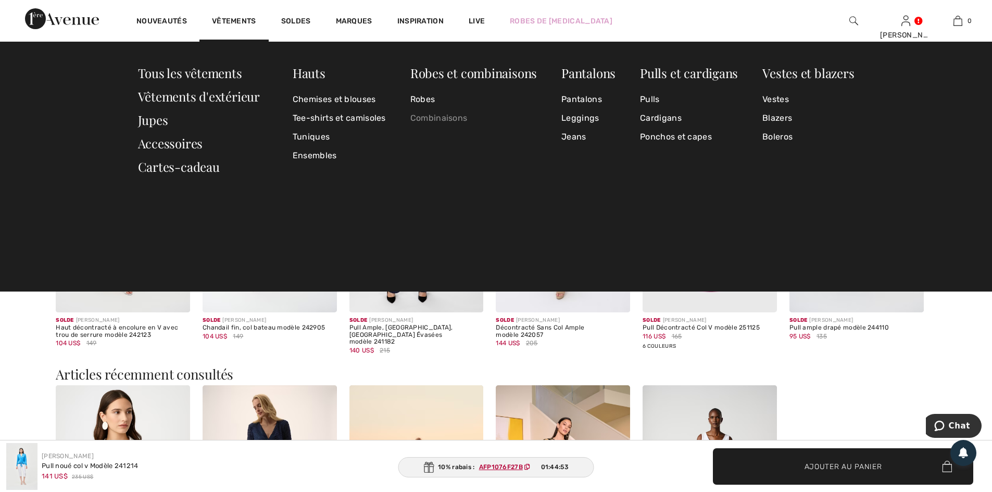
click at [437, 118] on link "Combinaisons" at bounding box center [473, 118] width 127 height 19
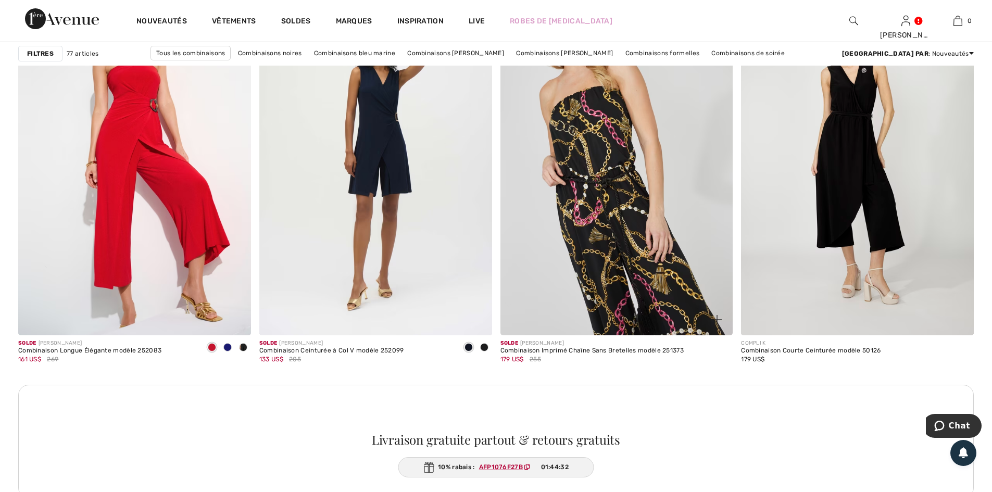
scroll to position [2655, 0]
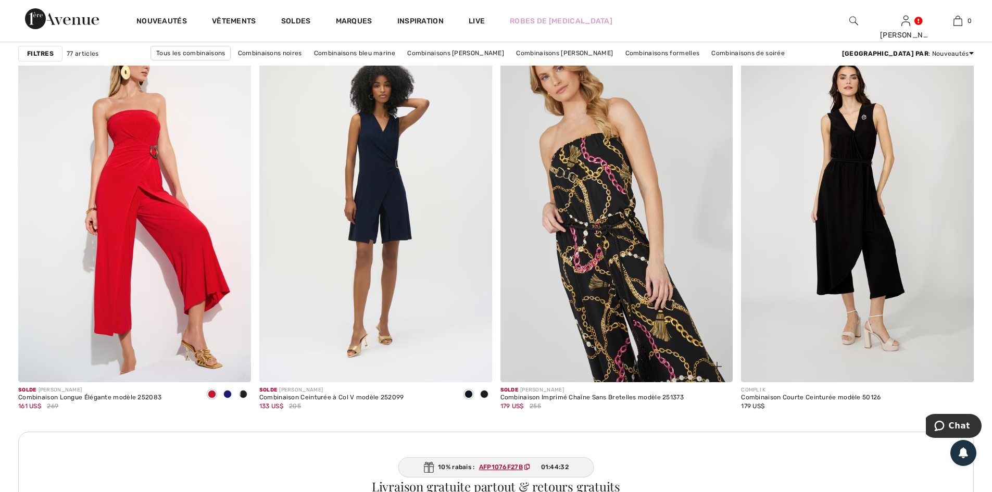
click at [616, 133] on img at bounding box center [616, 207] width 233 height 349
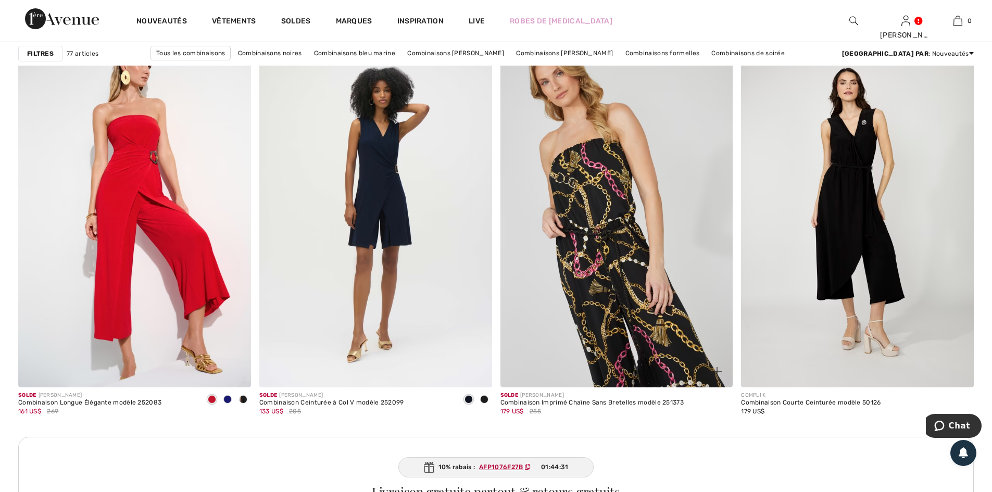
click at [618, 161] on img at bounding box center [616, 213] width 233 height 349
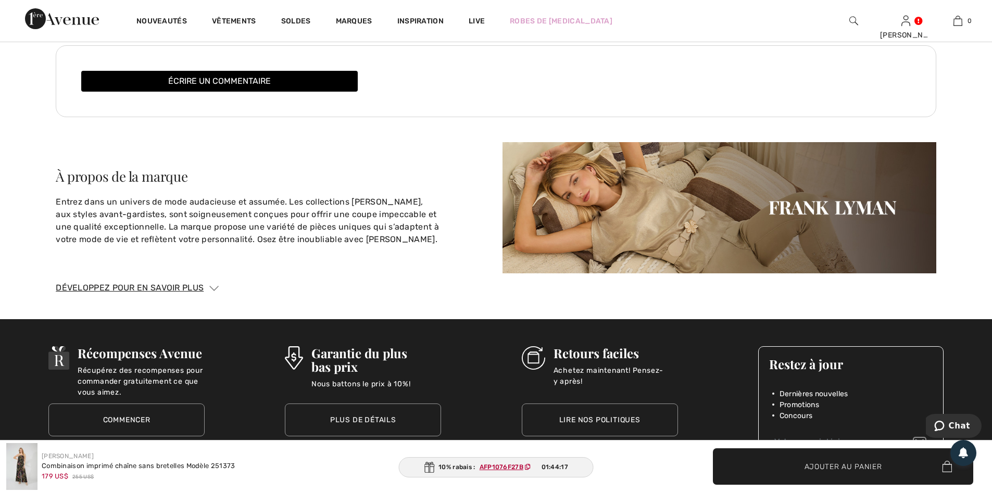
scroll to position [1874, 0]
